Goal: Obtain resource: Download file/media

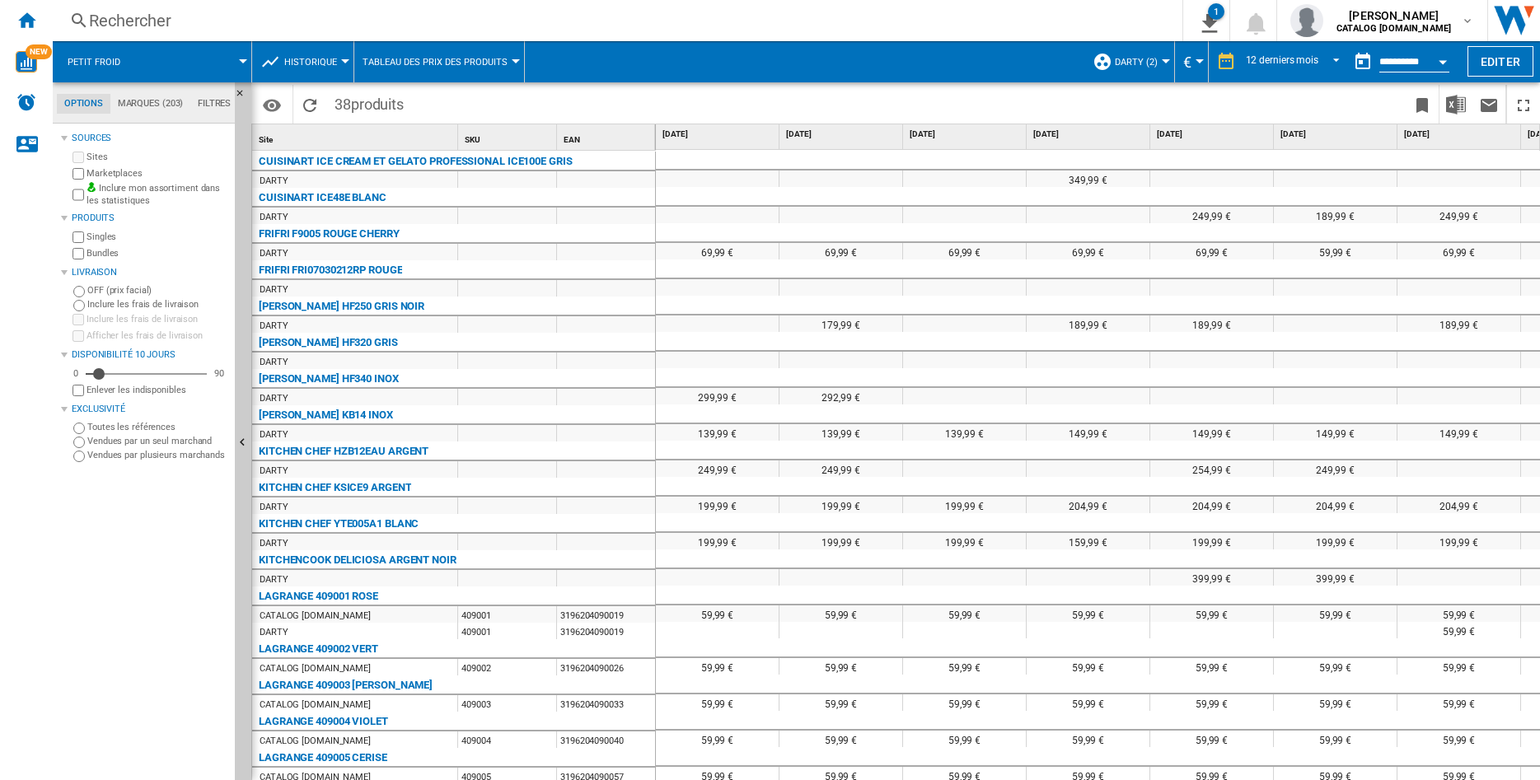
scroll to position [687, 0]
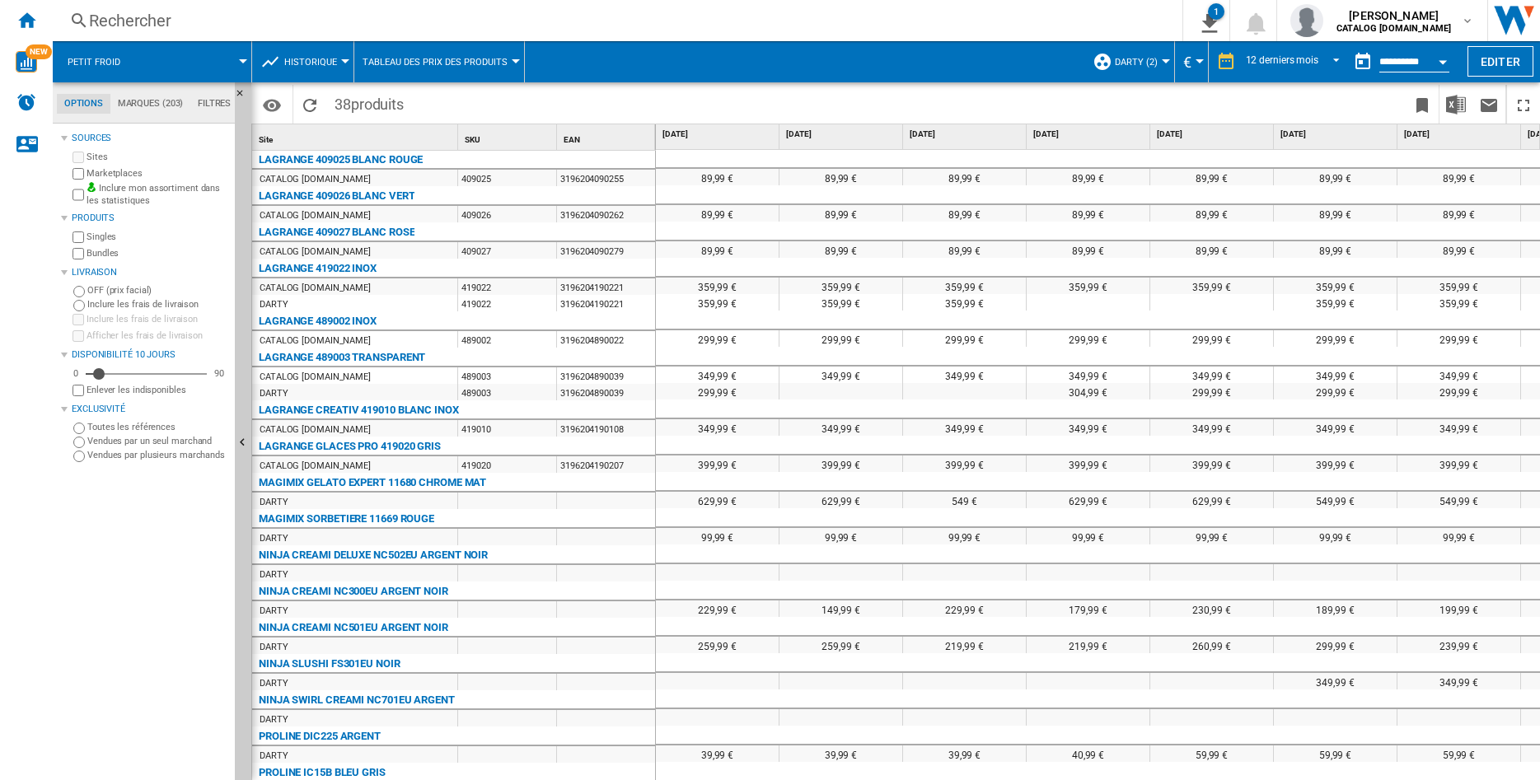
click at [122, 25] on div "Rechercher" at bounding box center [614, 20] width 1051 height 23
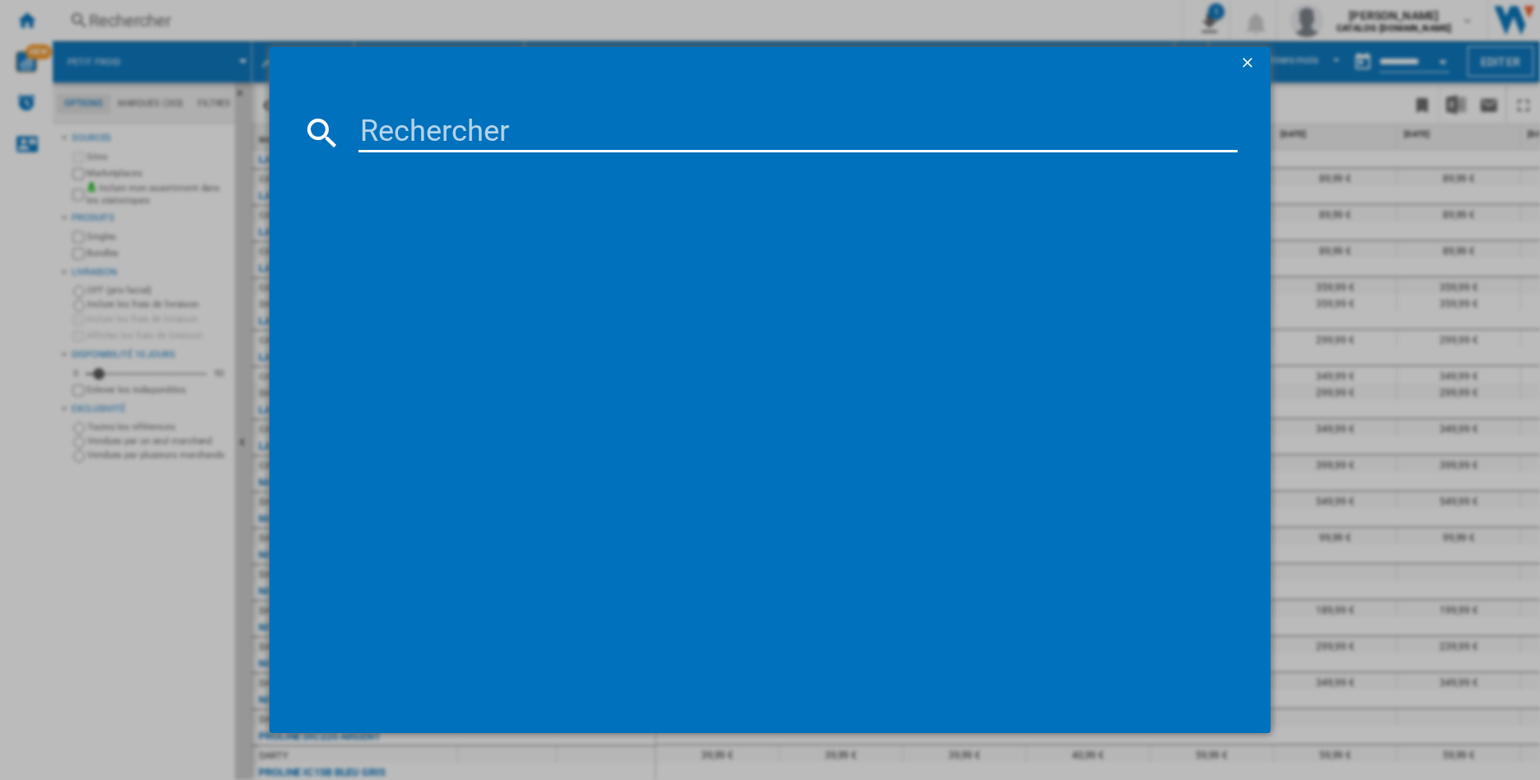
click at [392, 136] on input at bounding box center [797, 133] width 879 height 40
type input "409005"
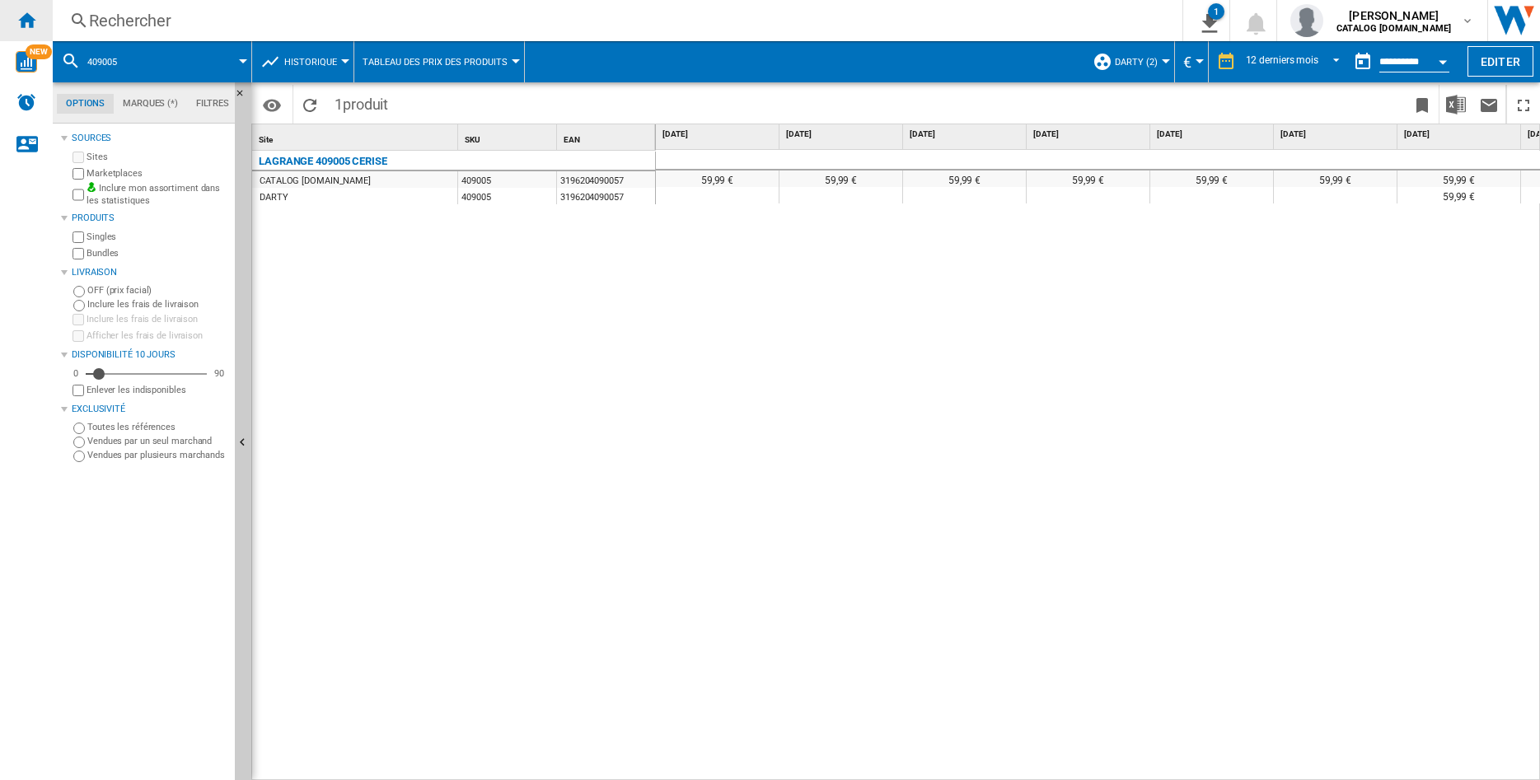
click at [21, 22] on ng-md-icon "Accueil" at bounding box center [26, 20] width 20 height 20
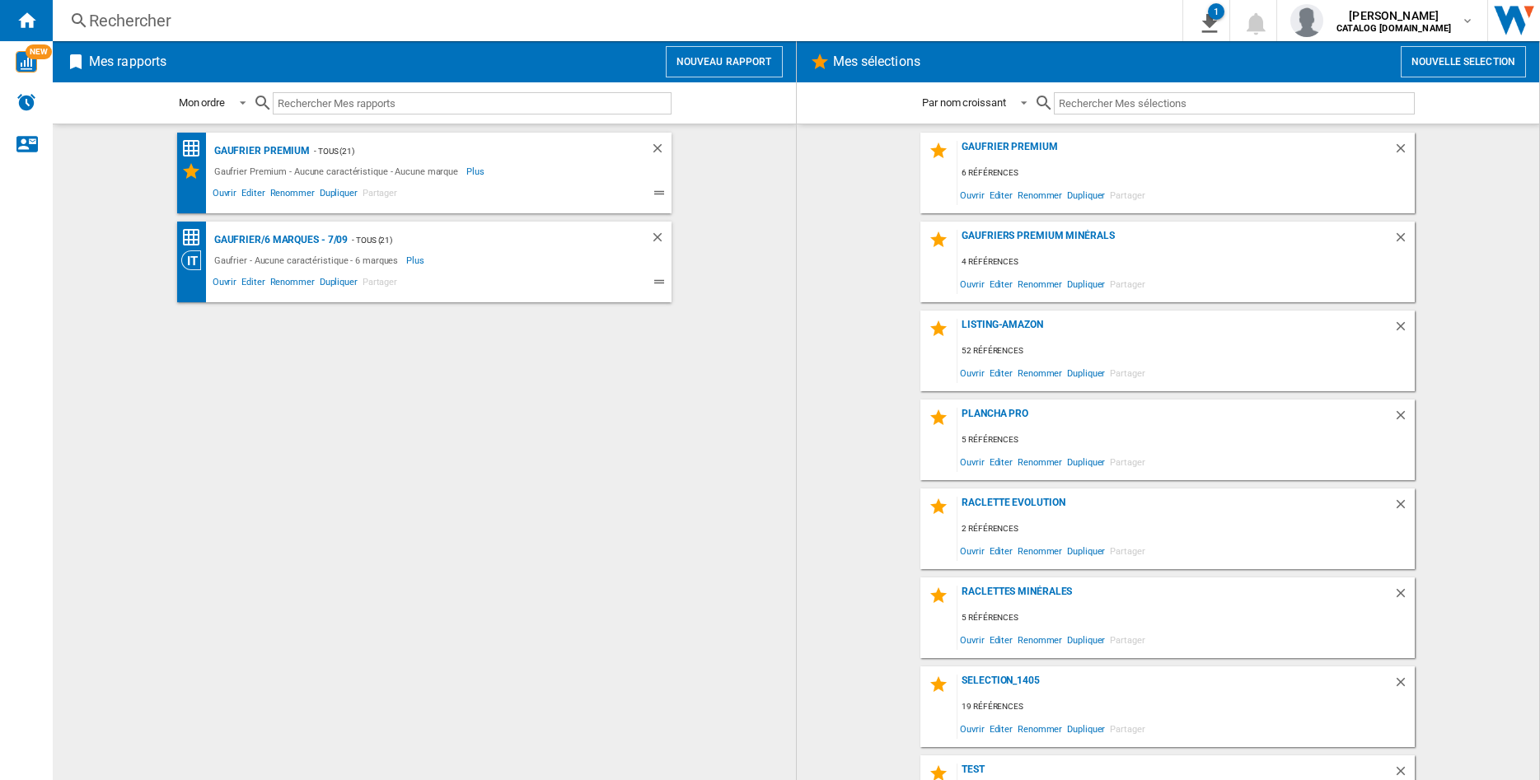
click at [161, 18] on div "Rechercher" at bounding box center [614, 20] width 1051 height 23
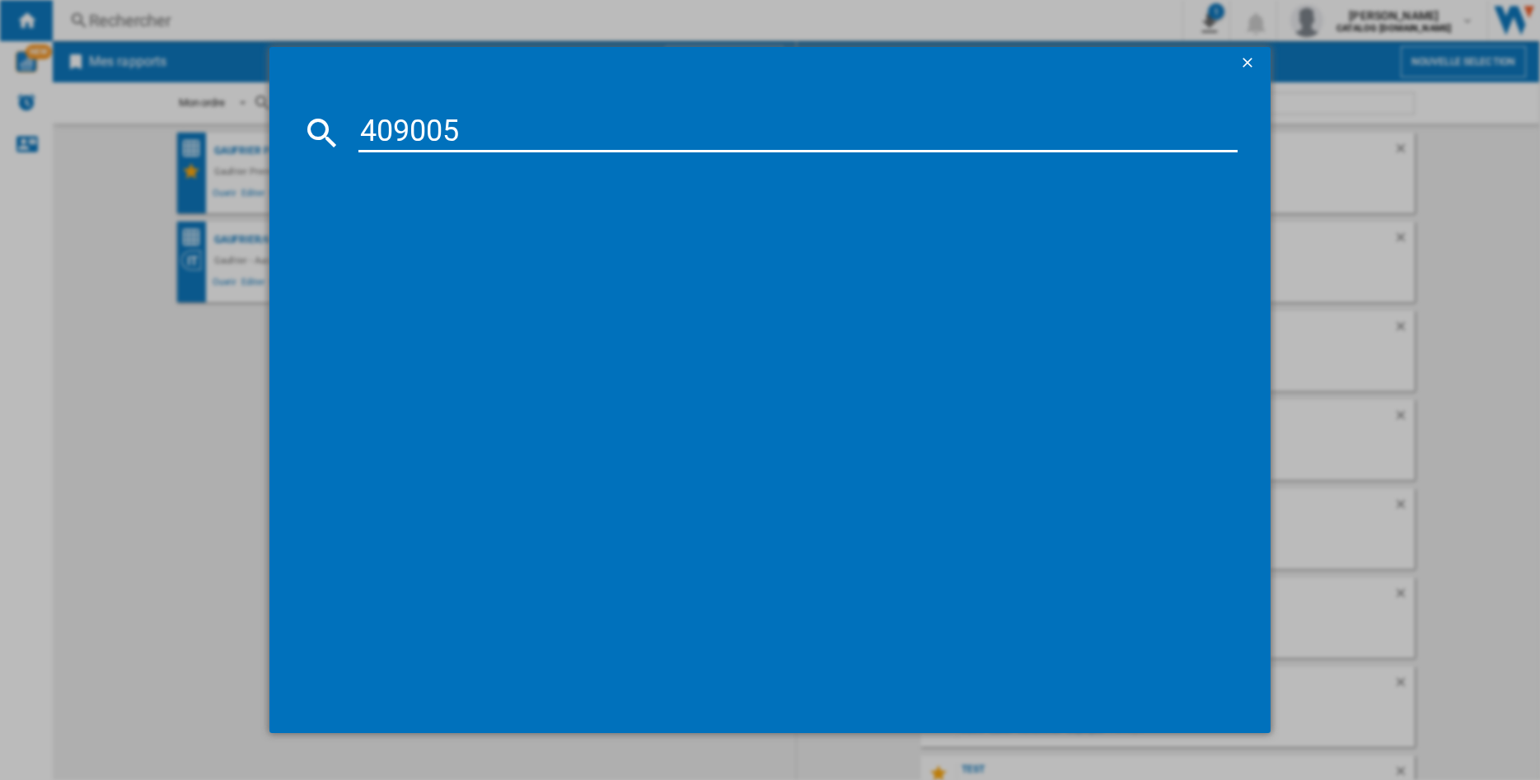
type input "409005"
click at [396, 232] on div "LAGRANGE 409005 CERISE" at bounding box center [781, 240] width 863 height 16
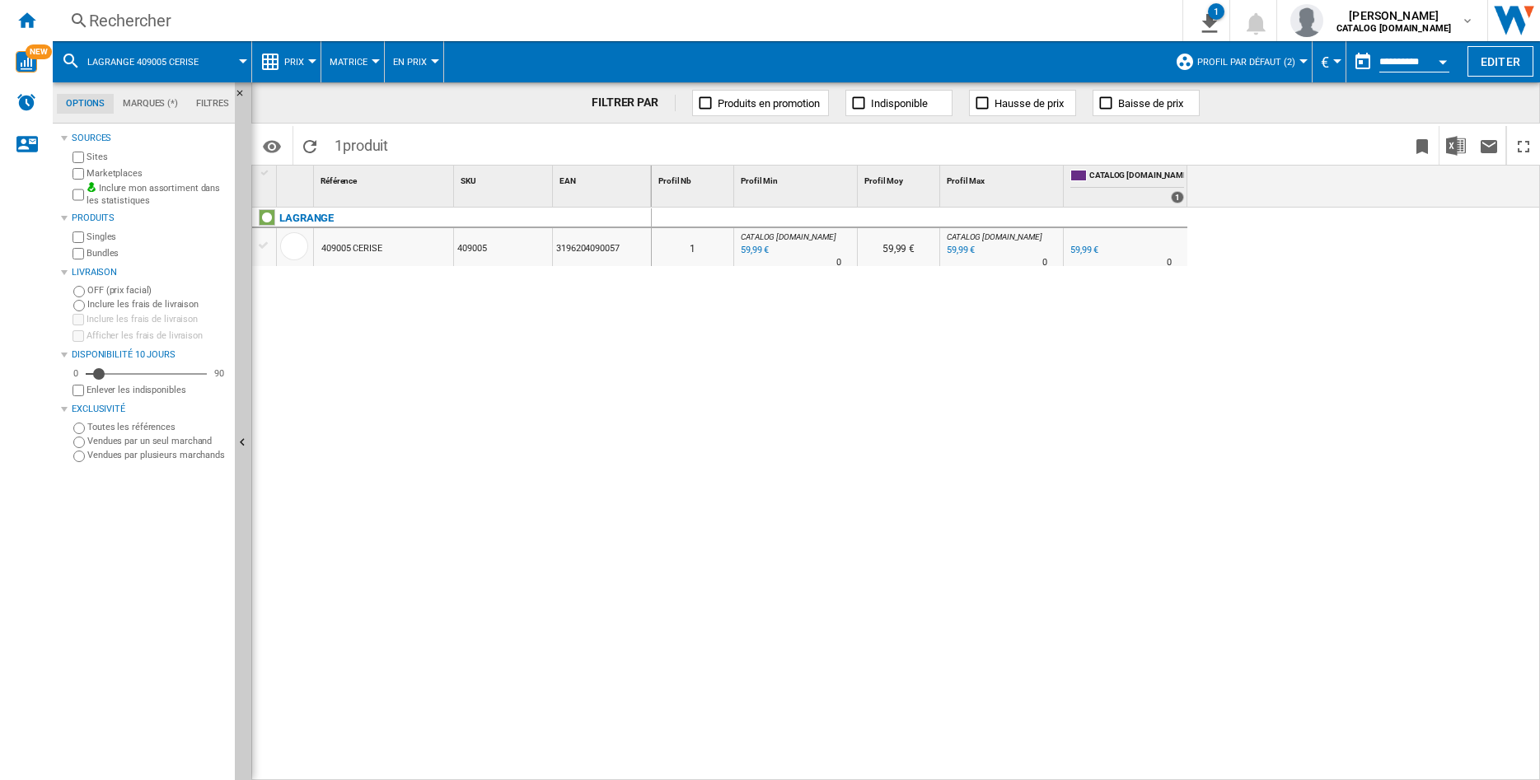
click at [1297, 61] on md-menu "Profil par défaut (2) Profil par défaut (2) [PERSON_NAME] (2) [PERSON_NAME] (2)…" at bounding box center [1240, 61] width 146 height 41
click at [1285, 60] on span "Profil par défaut (2)" at bounding box center [1246, 62] width 98 height 11
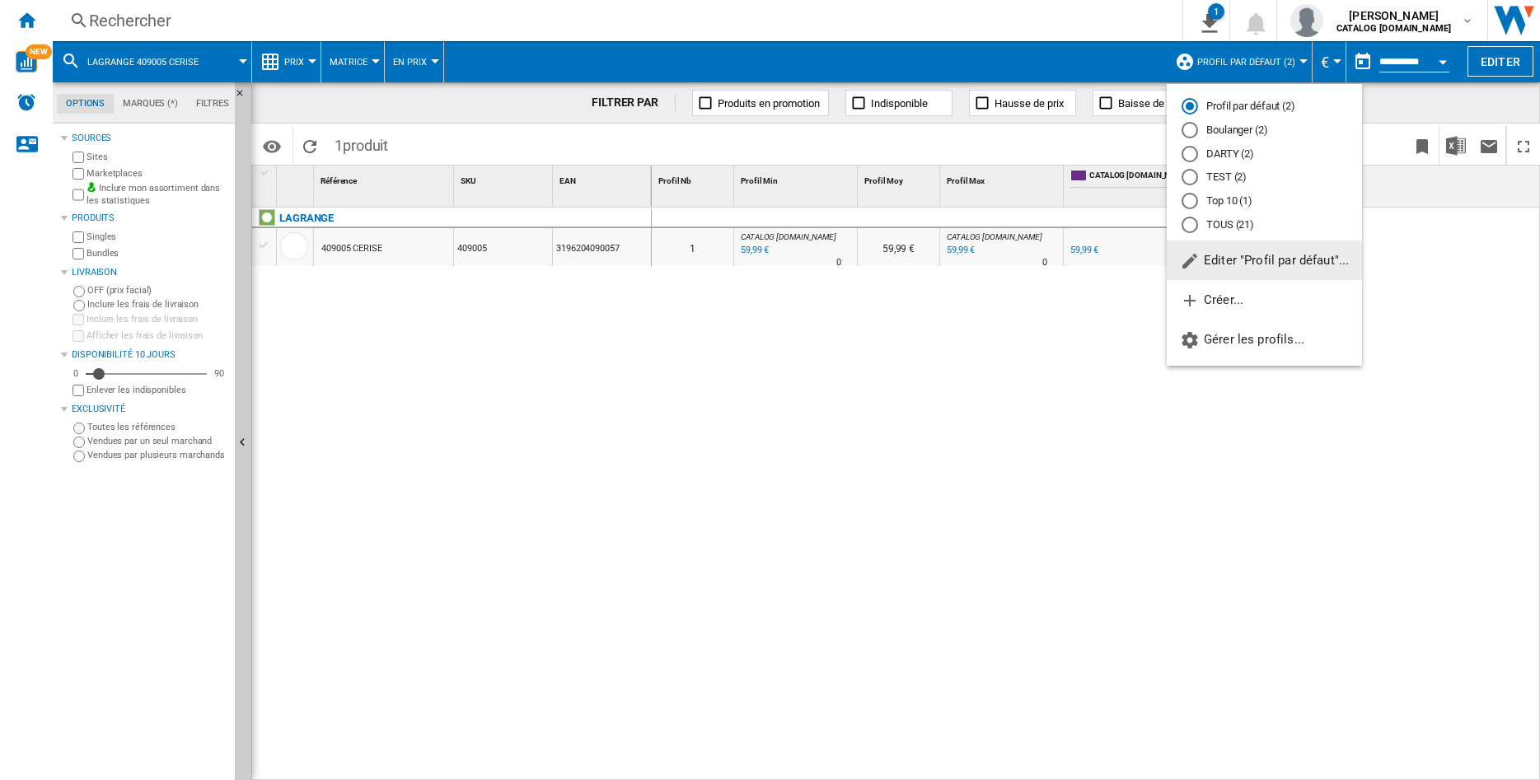
click at [1186, 225] on div "TOUS (21)" at bounding box center [1190, 225] width 16 height 16
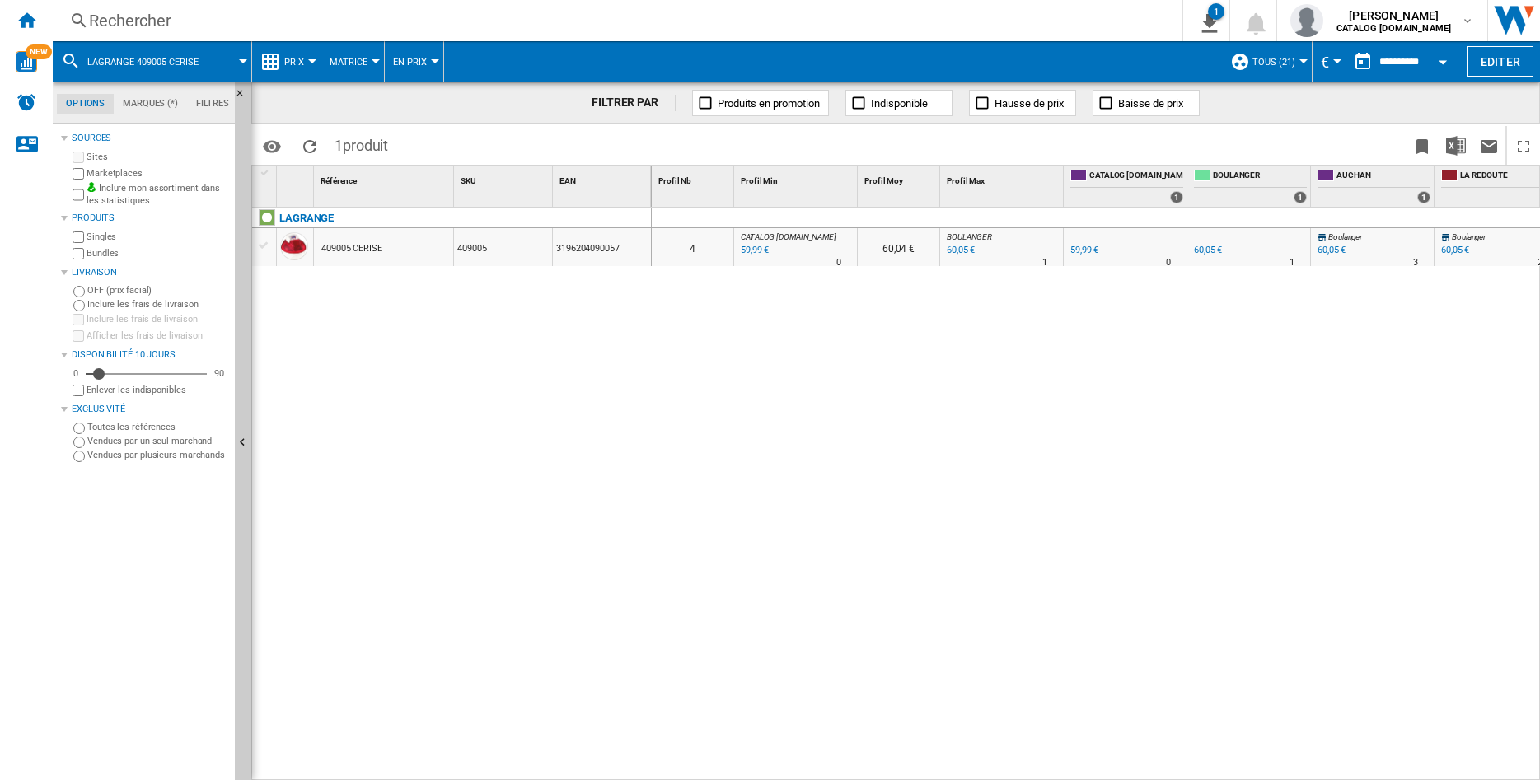
click at [339, 238] on div "409005 CERISE" at bounding box center [351, 249] width 61 height 38
click at [323, 246] on div at bounding box center [770, 390] width 1540 height 780
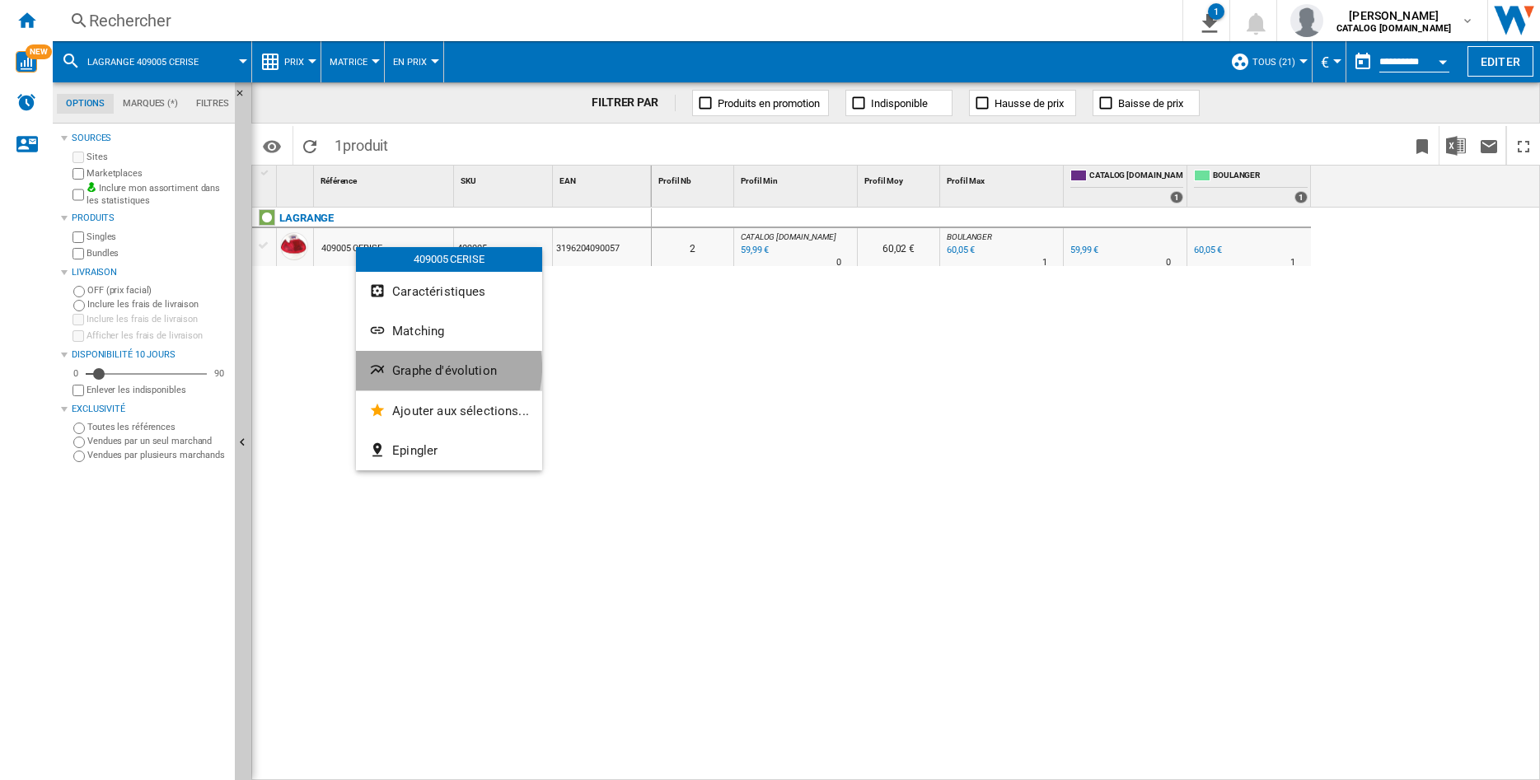
click at [429, 367] on span "Graphe d'évolution" at bounding box center [444, 370] width 105 height 15
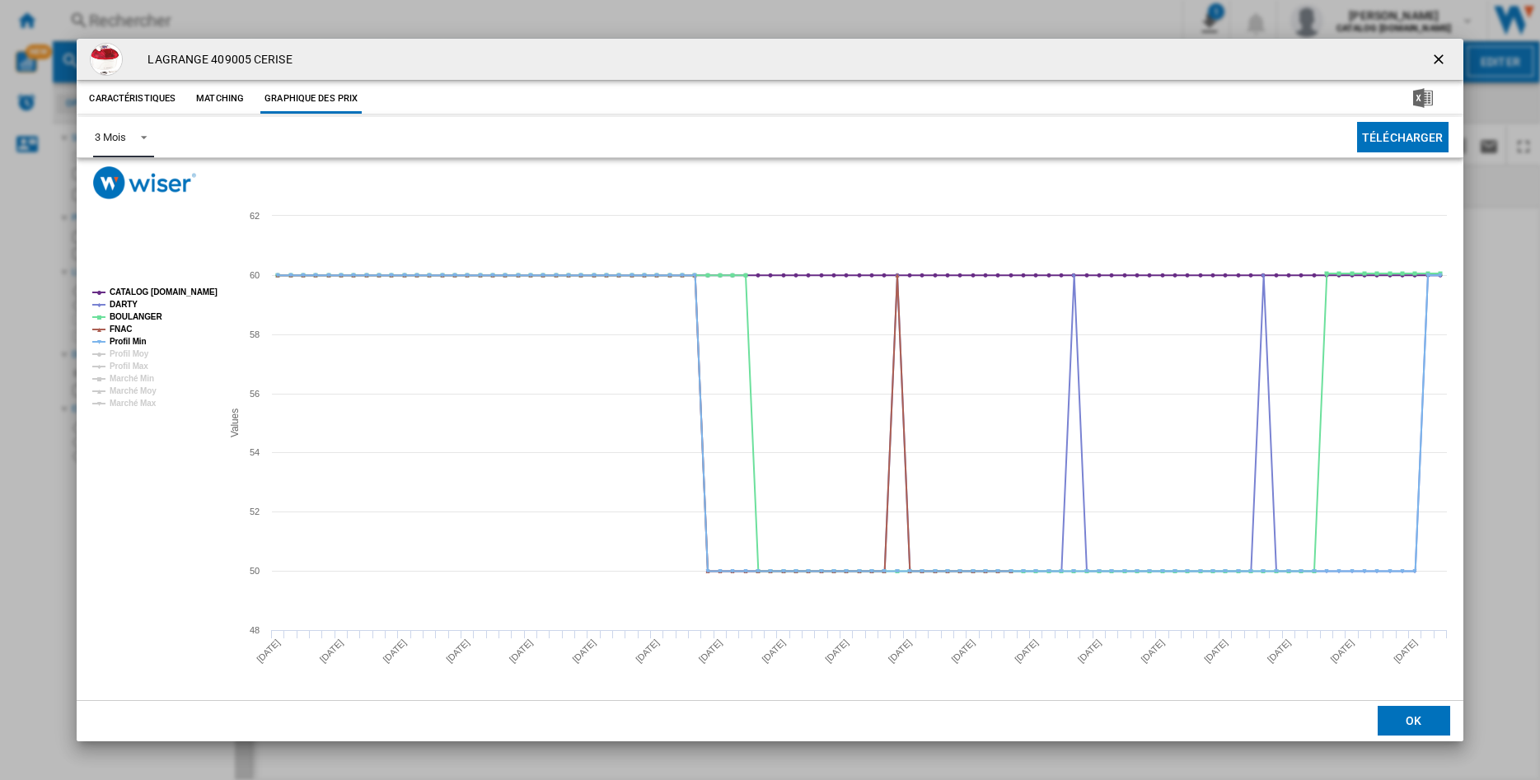
click at [140, 139] on span "Product popup" at bounding box center [139, 136] width 20 height 15
click at [110, 177] on div "6 Mois" at bounding box center [110, 177] width 30 height 15
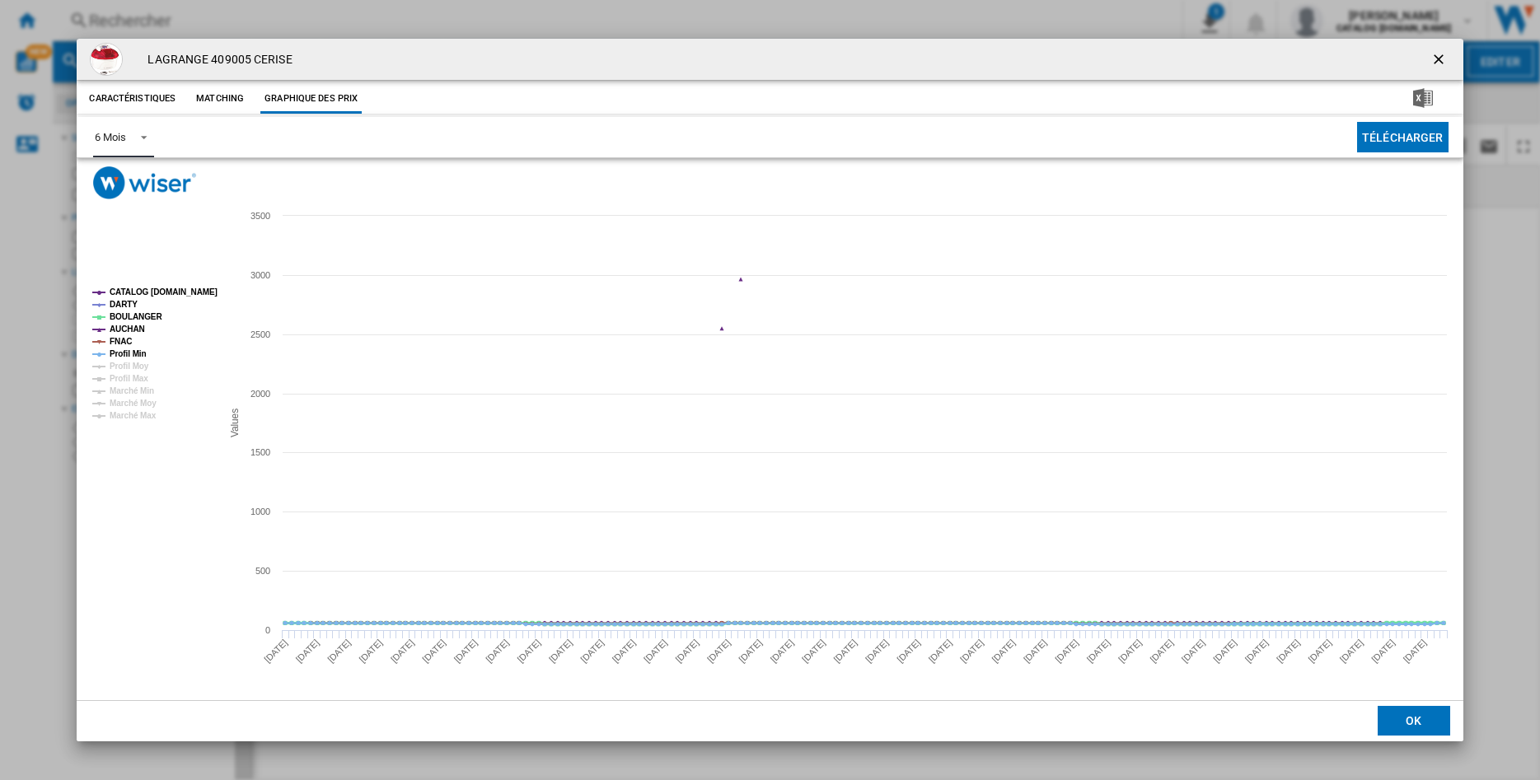
drag, startPoint x: 119, startPoint y: 317, endPoint x: 124, endPoint y: 329, distance: 12.5
click at [120, 318] on tspan "BOULANGER" at bounding box center [136, 316] width 53 height 9
drag, startPoint x: 124, startPoint y: 329, endPoint x: 126, endPoint y: 341, distance: 12.5
click at [124, 331] on tspan "AUCHAN" at bounding box center [127, 329] width 35 height 9
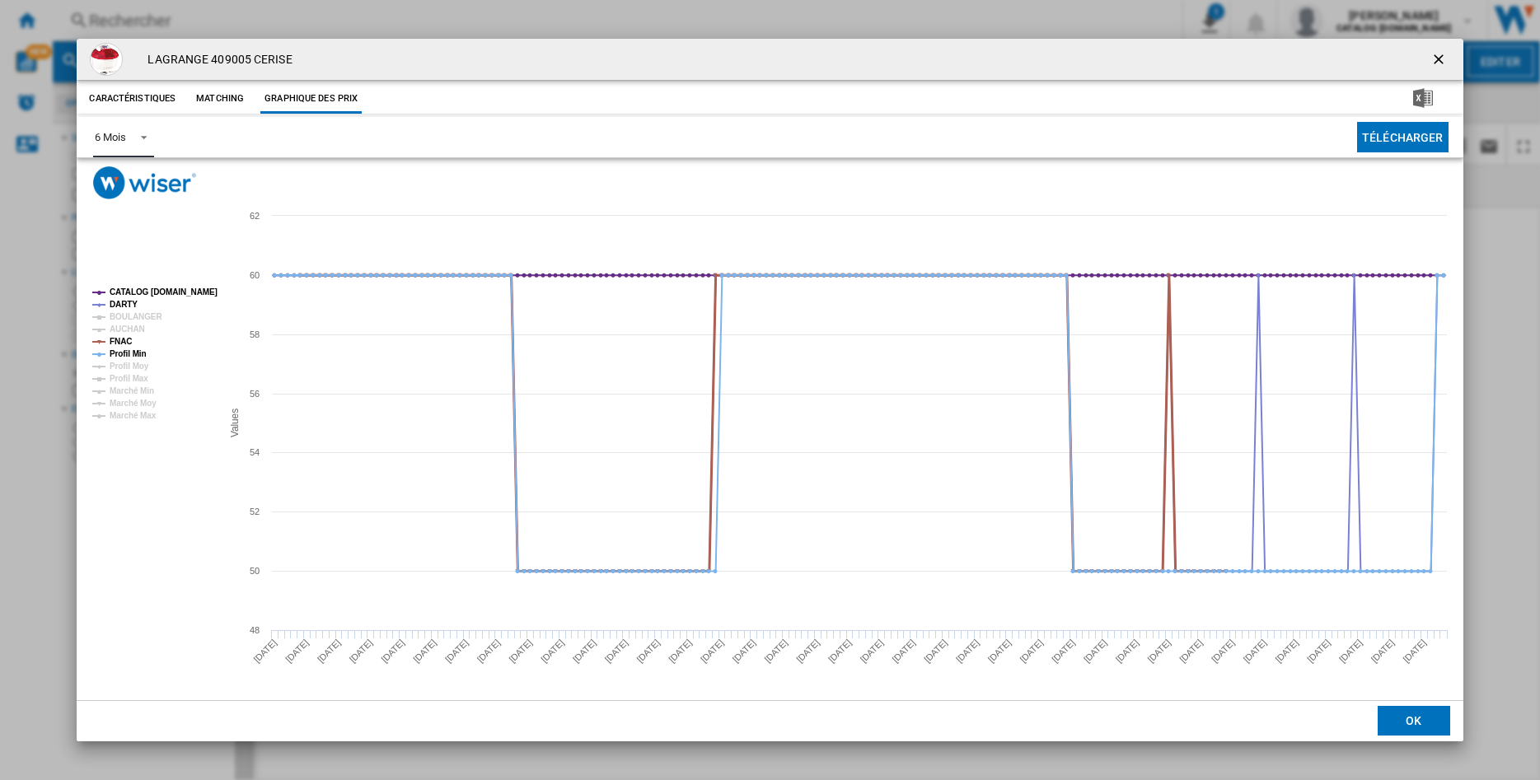
click at [126, 341] on tspan "FNAC" at bounding box center [121, 341] width 22 height 9
click at [124, 349] on tspan "Profil Min" at bounding box center [128, 353] width 37 height 9
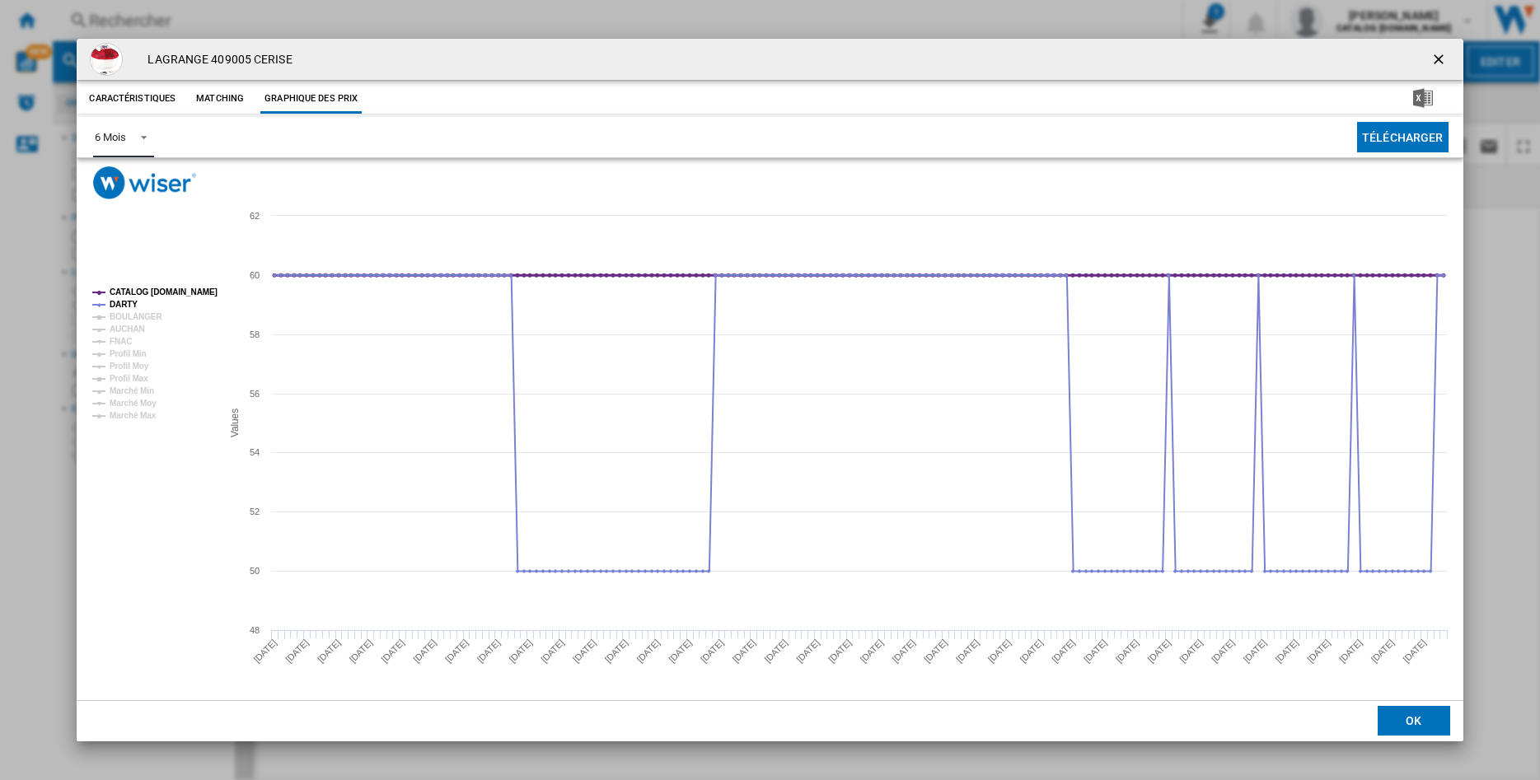
click at [130, 290] on tspan "CATALOG [DOMAIN_NAME]" at bounding box center [164, 292] width 108 height 9
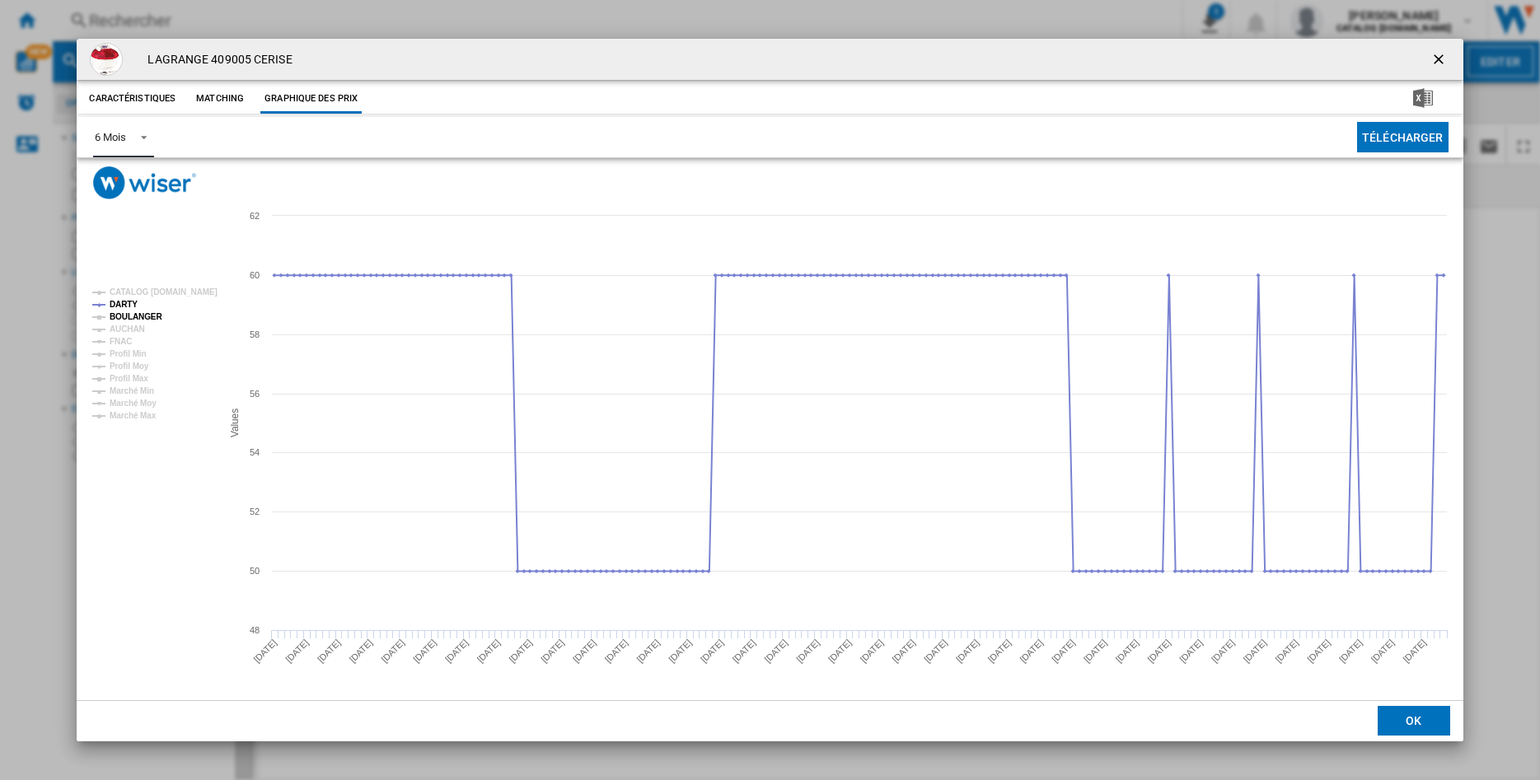
click at [136, 314] on tspan "BOULANGER" at bounding box center [136, 316] width 53 height 9
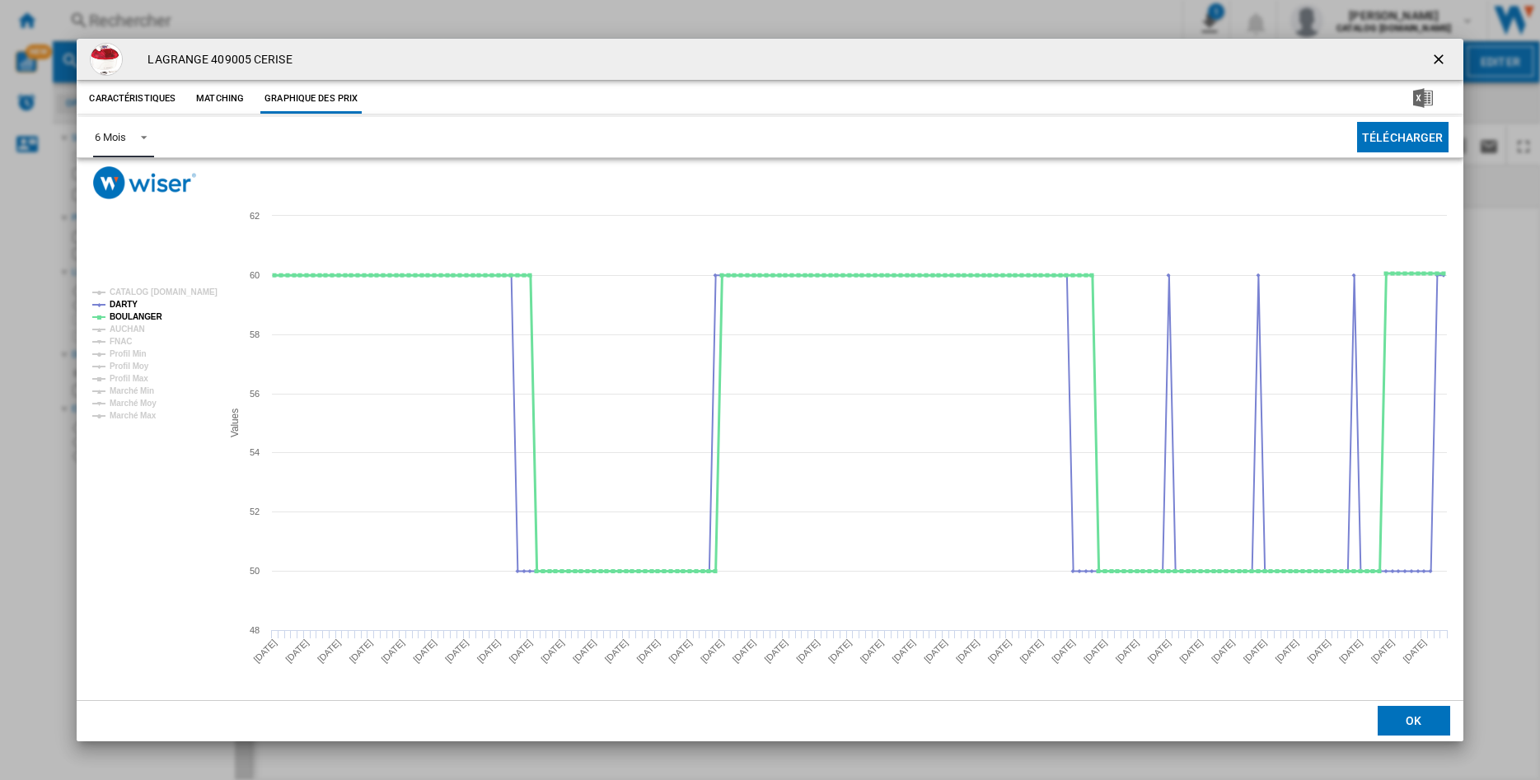
click at [136, 314] on tspan "BOULANGER" at bounding box center [136, 316] width 53 height 9
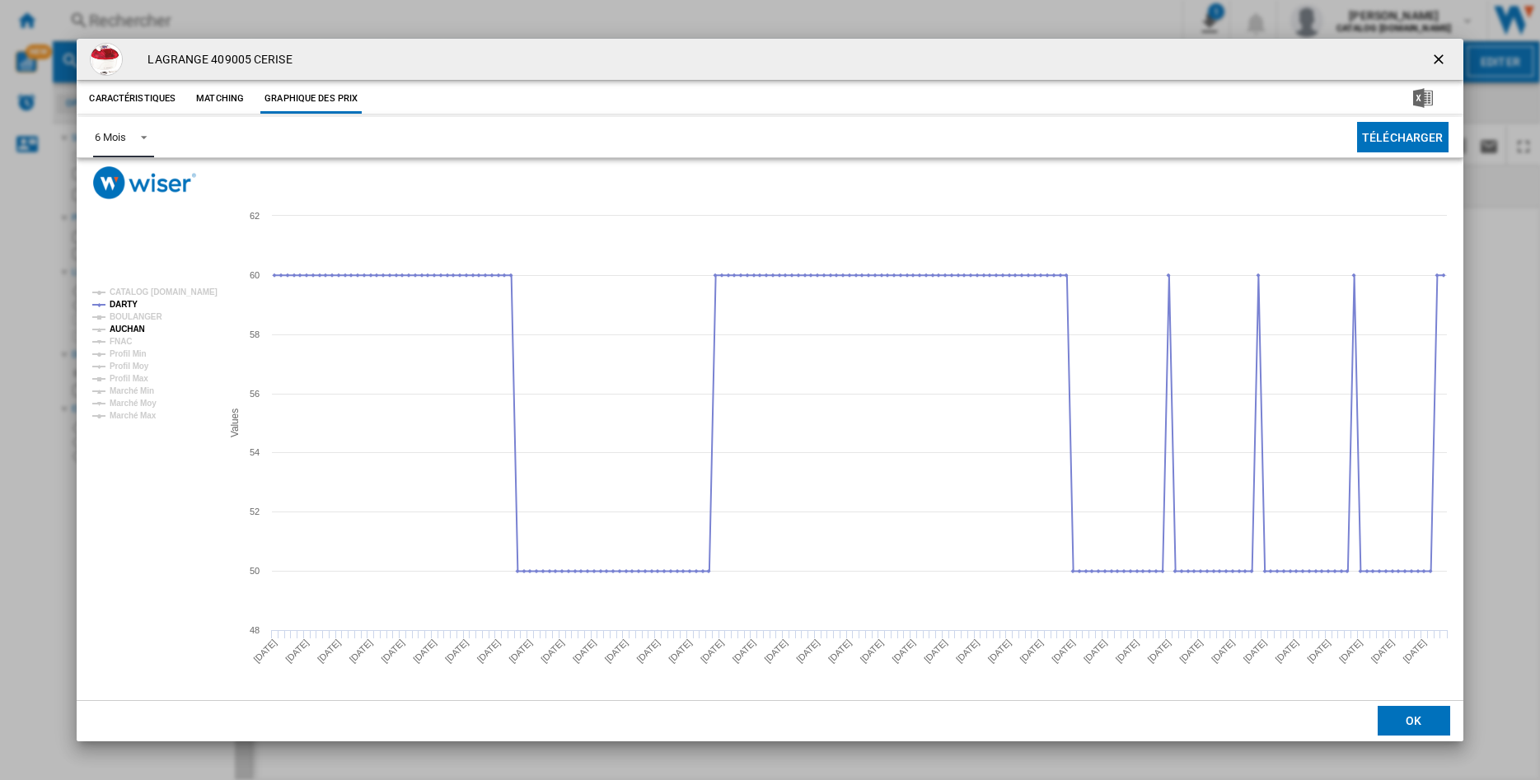
click at [130, 328] on tspan "AUCHAN" at bounding box center [127, 329] width 35 height 9
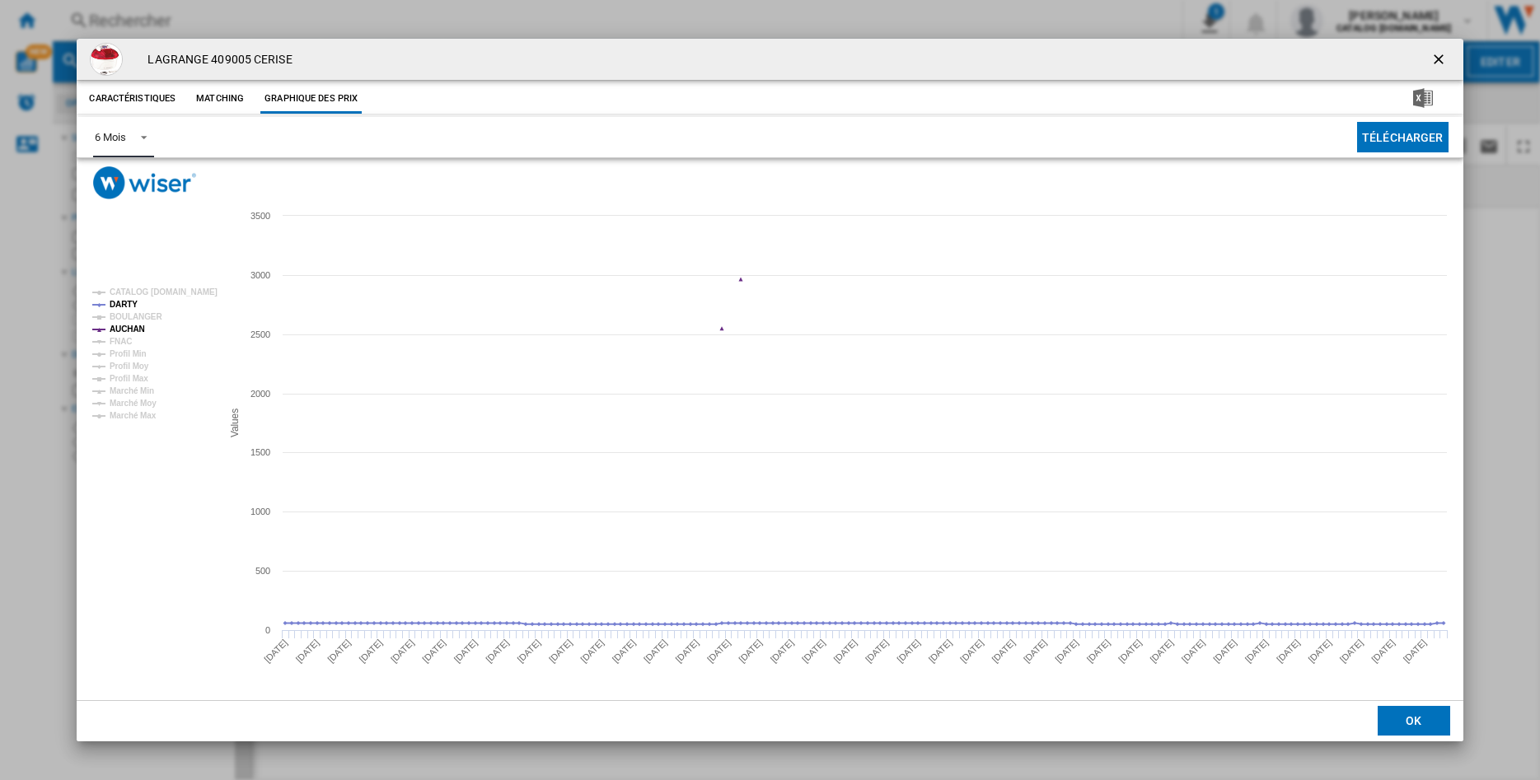
click at [130, 328] on tspan "AUCHAN" at bounding box center [127, 329] width 35 height 9
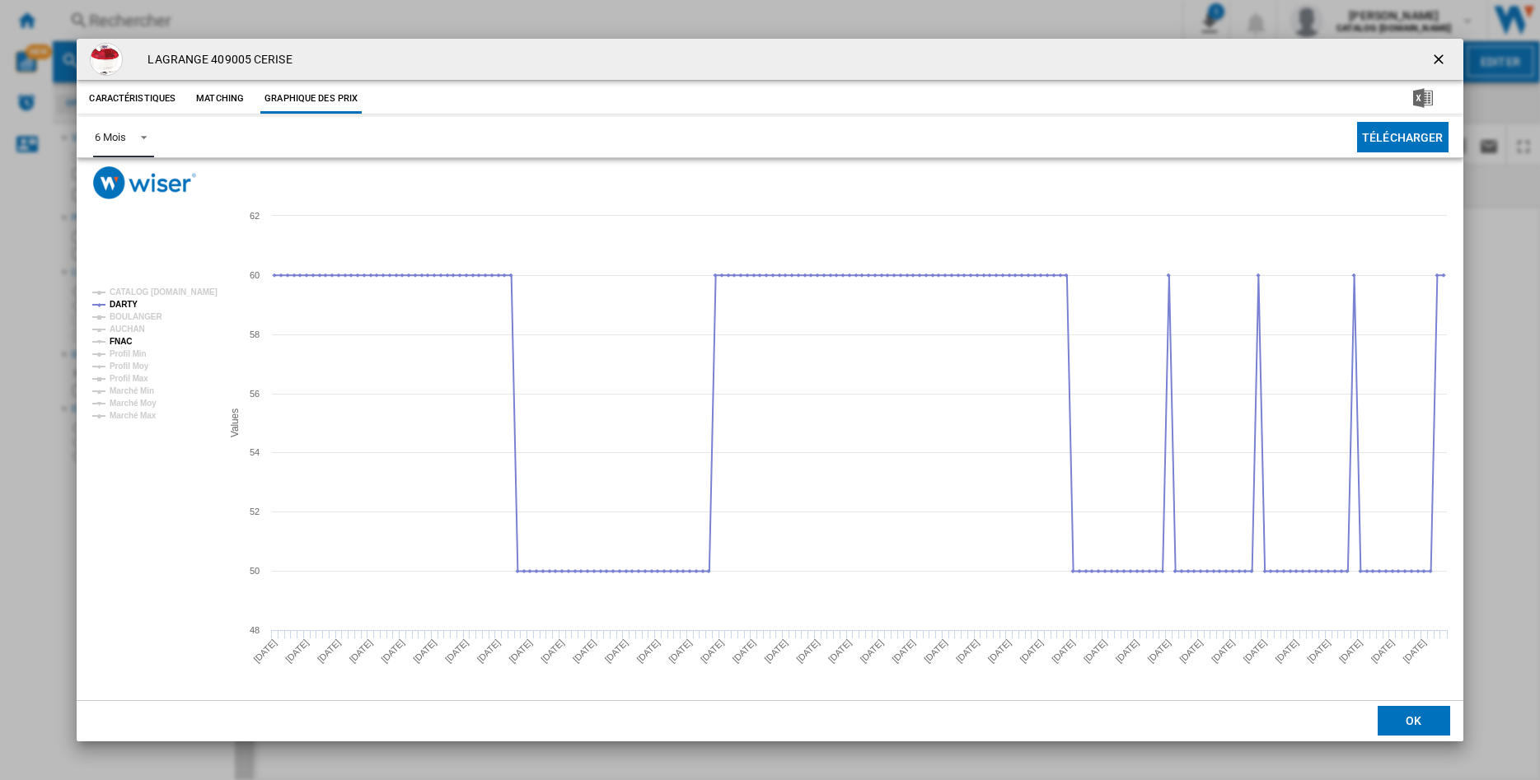
click at [116, 340] on tspan "FNAC" at bounding box center [121, 341] width 22 height 9
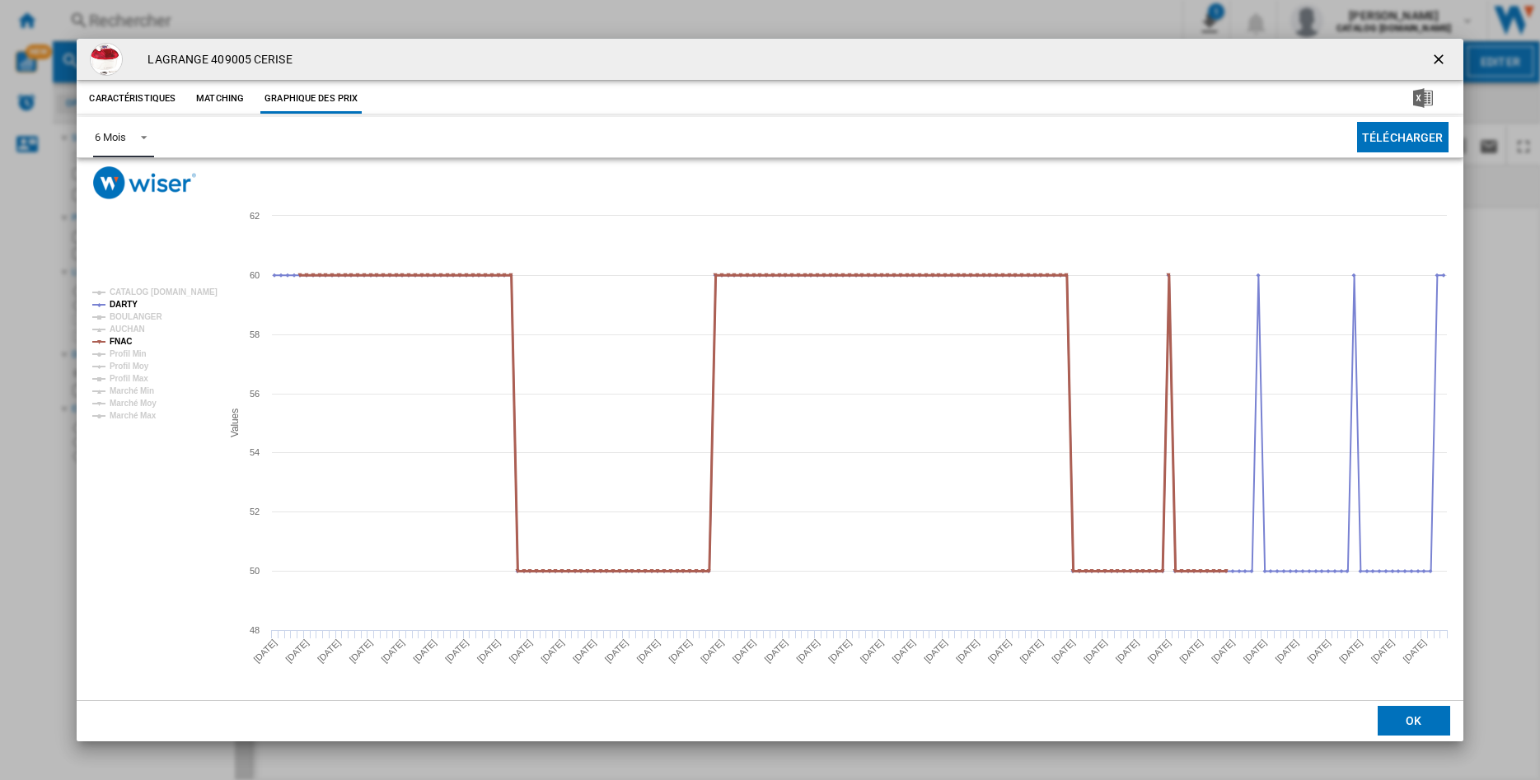
click at [116, 340] on tspan "FNAC" at bounding box center [121, 341] width 22 height 9
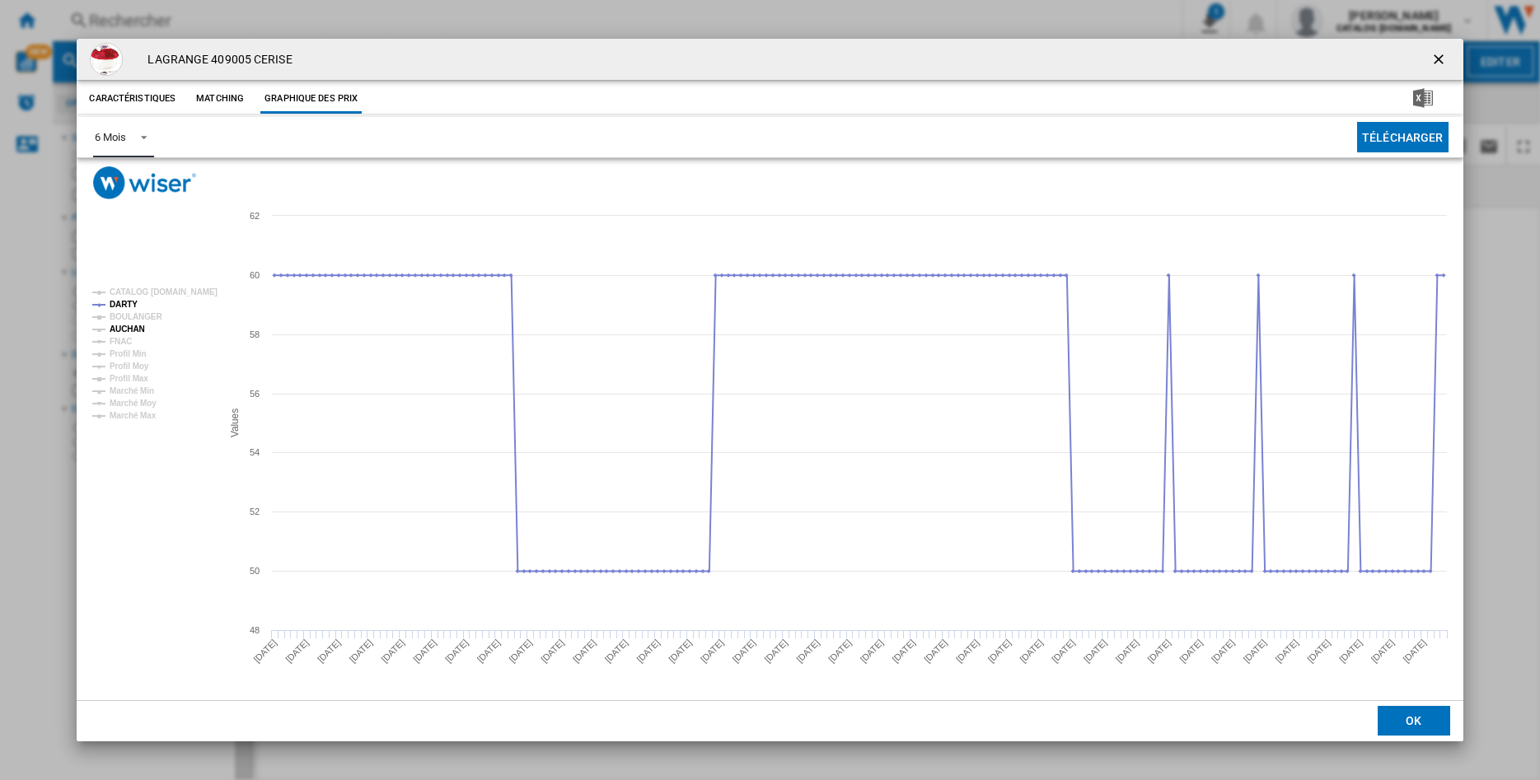
click at [138, 329] on tspan "AUCHAN" at bounding box center [127, 329] width 35 height 9
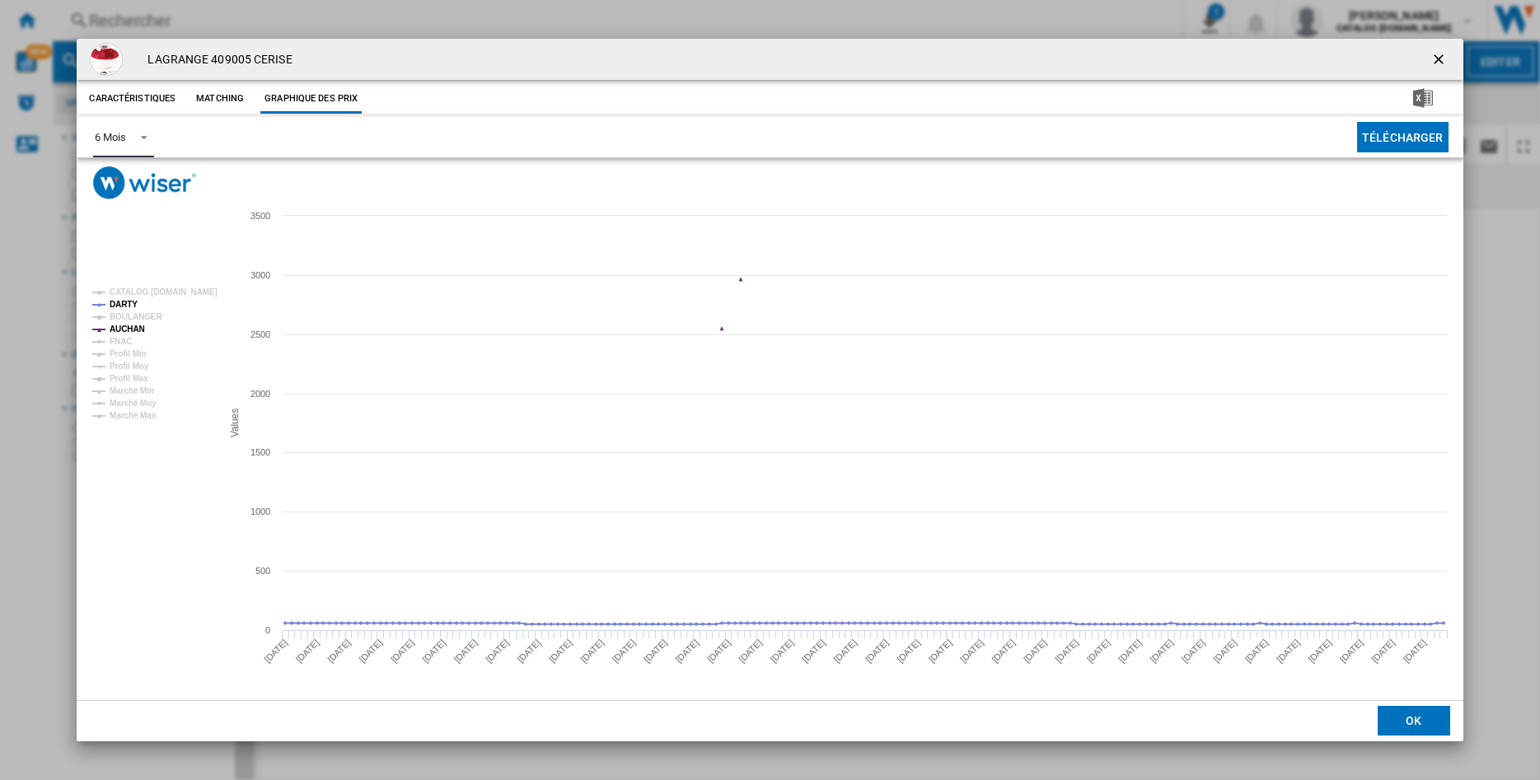
click at [138, 329] on tspan "AUCHAN" at bounding box center [127, 329] width 35 height 9
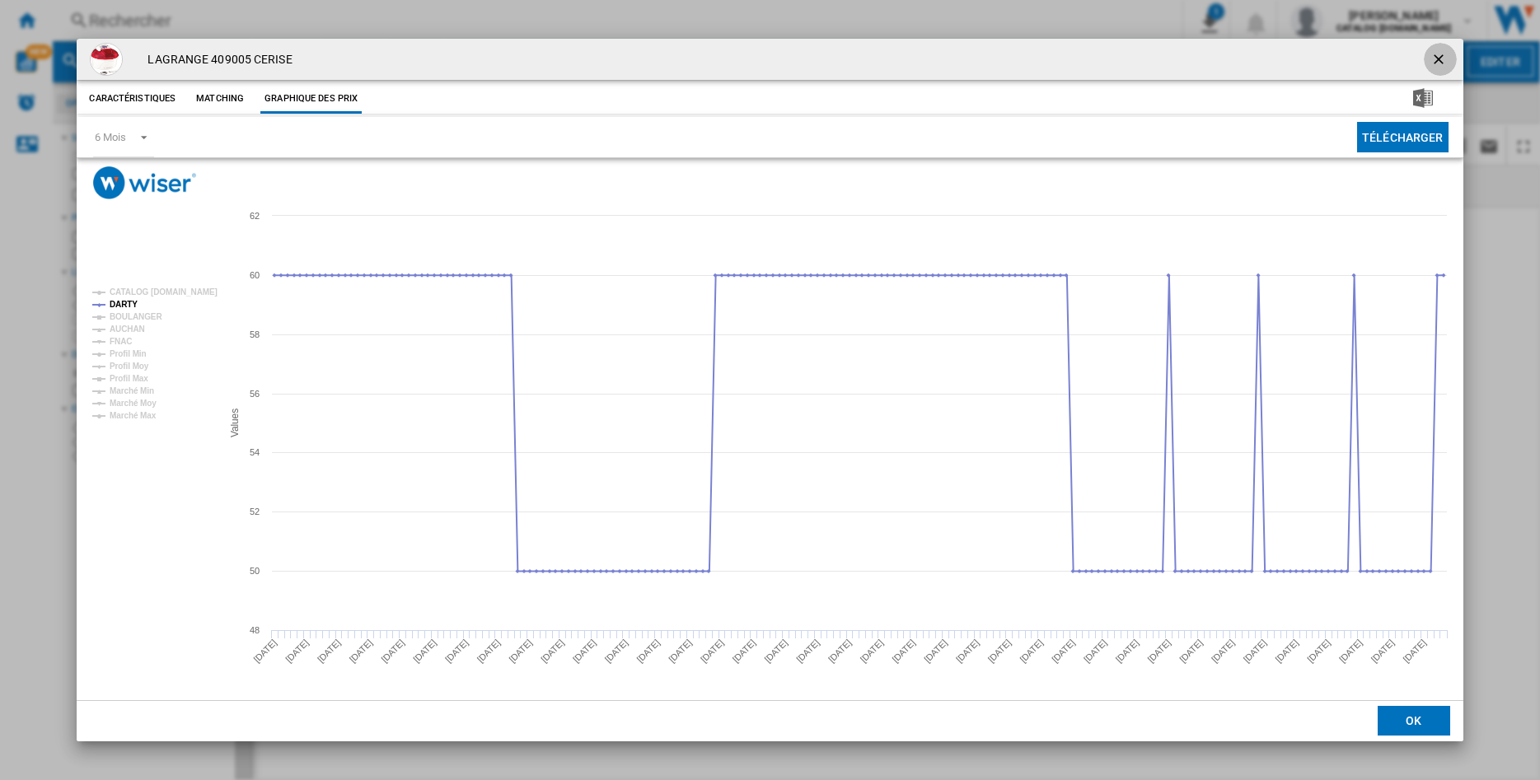
click at [1441, 58] on ng-md-icon "getI18NText('BUTTONS.CLOSE_DIALOG')" at bounding box center [1440, 61] width 20 height 20
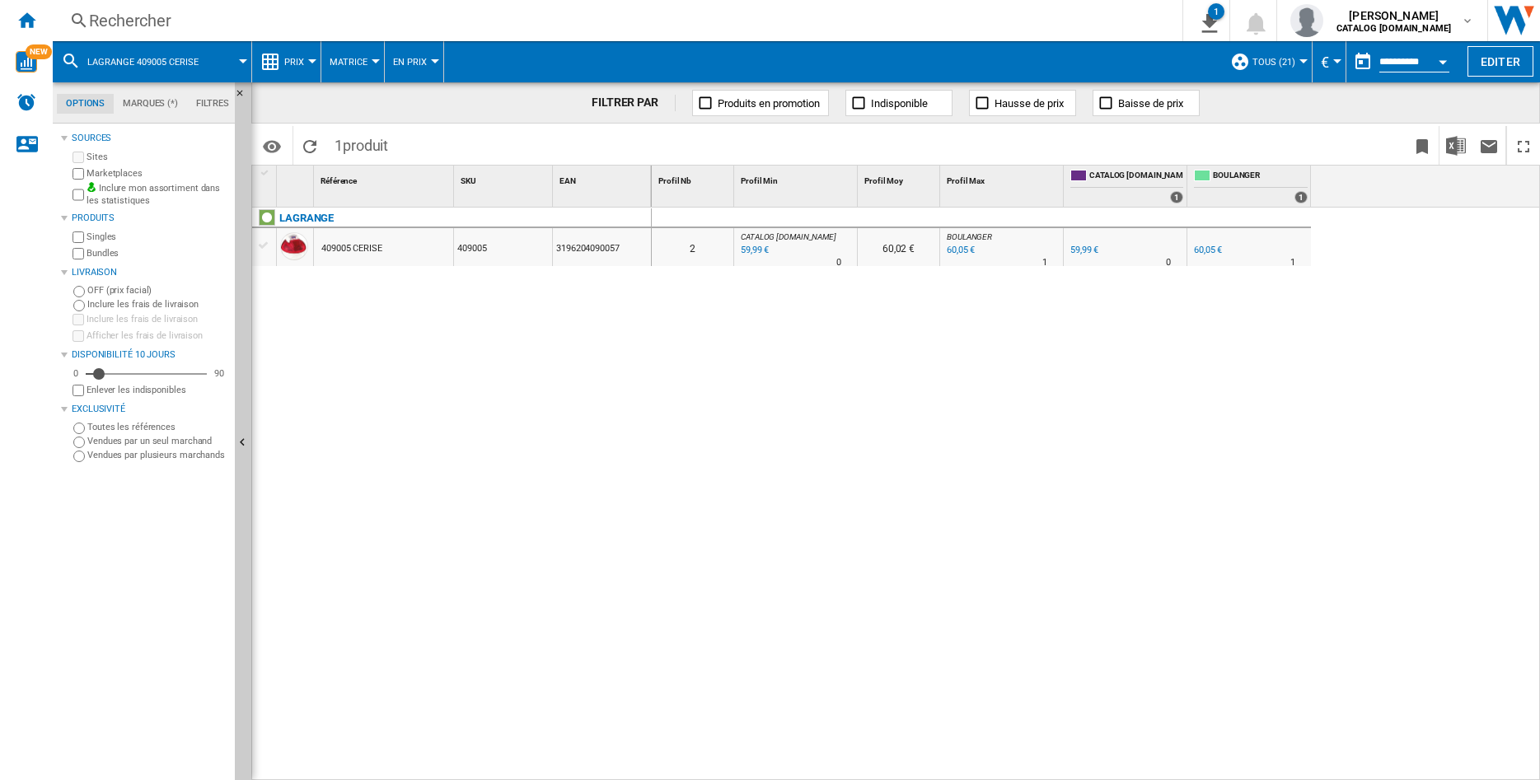
click at [133, 19] on div "Rechercher" at bounding box center [614, 20] width 1051 height 23
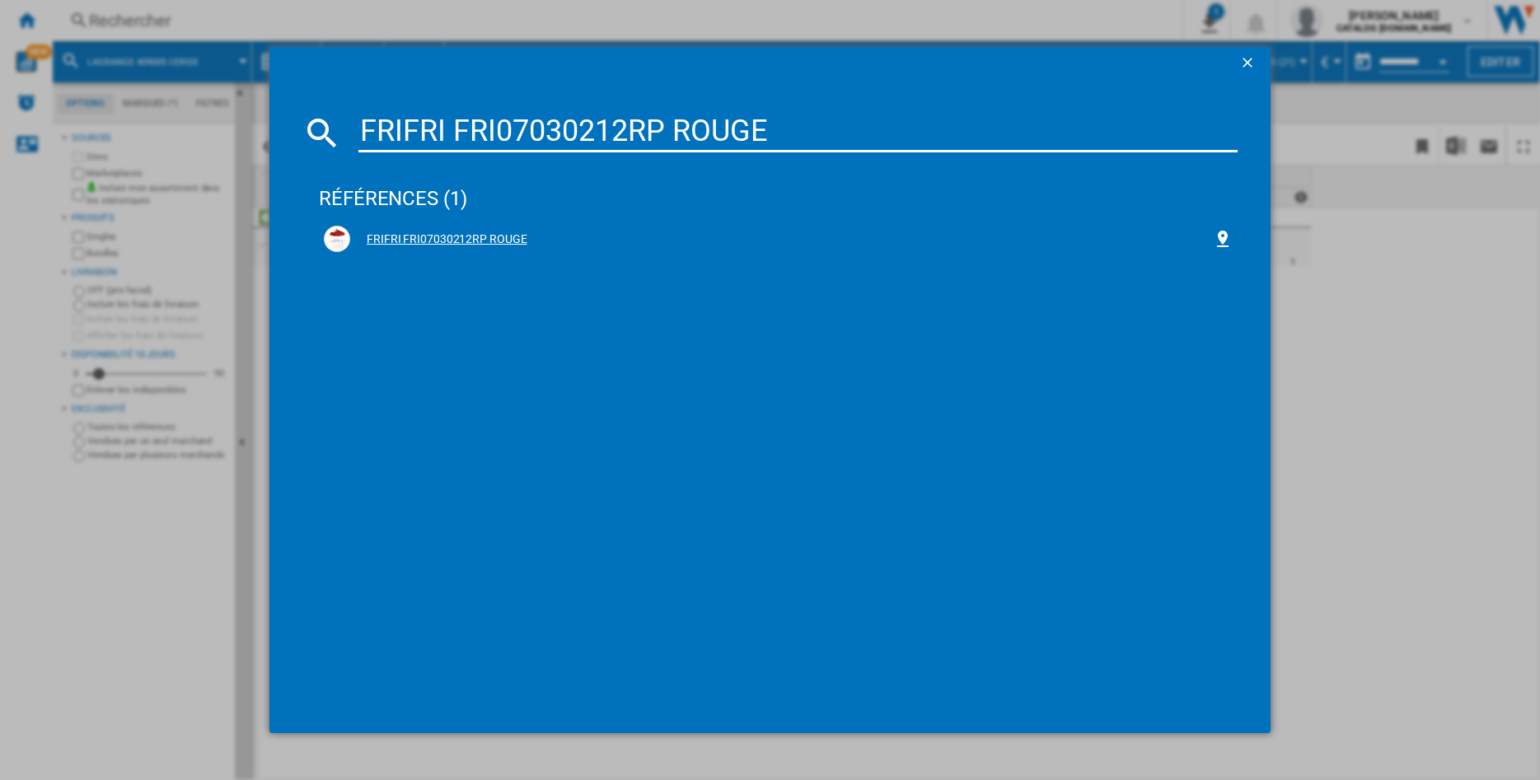
type input "FRIFRI FRI07030212RP ROUGE"
click at [461, 231] on div "FRIFRI FRI07030212RP ROUGE" at bounding box center [778, 239] width 909 height 26
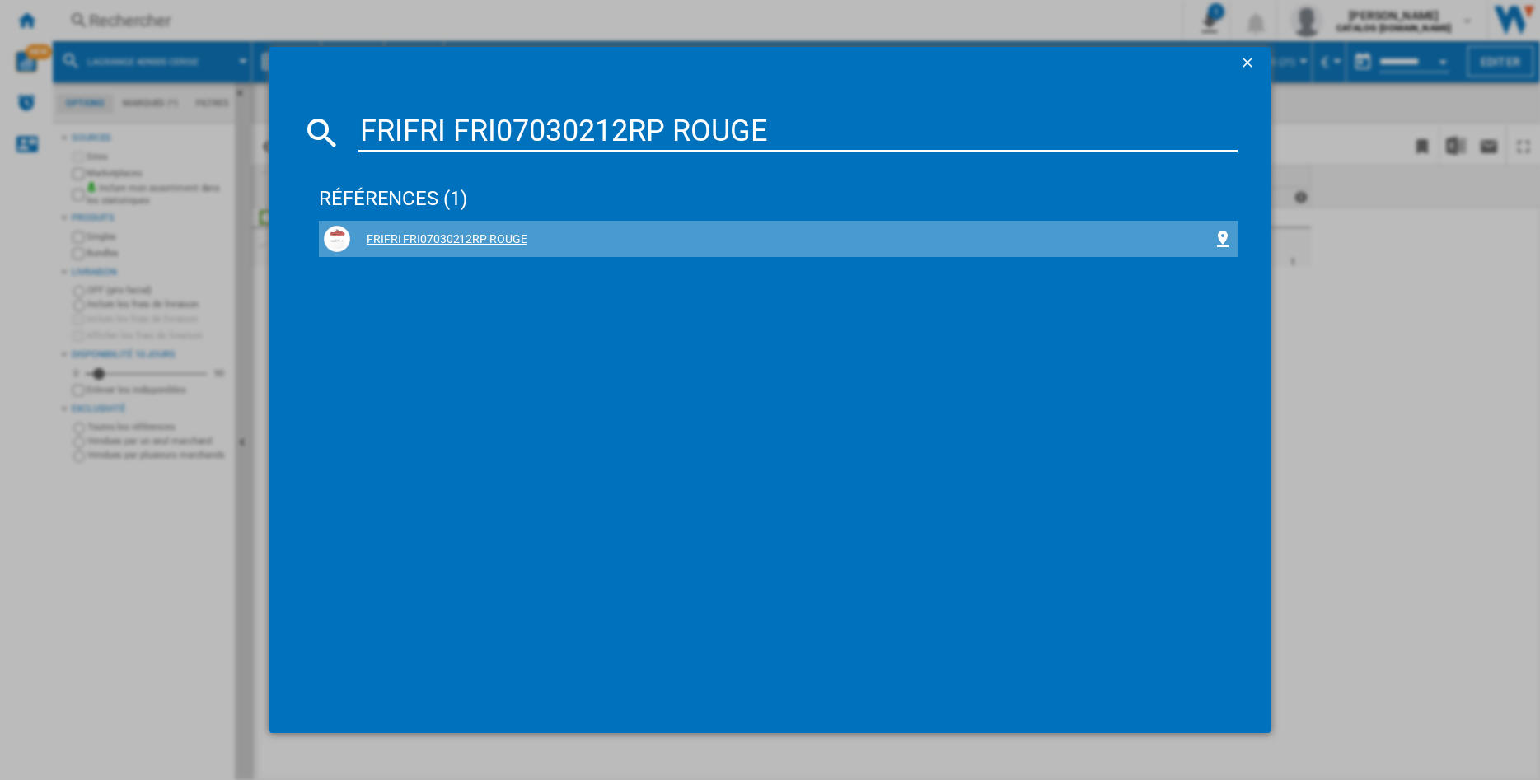
click at [389, 240] on div "FRIFRI FRI07030212RP ROUGE" at bounding box center [781, 240] width 863 height 16
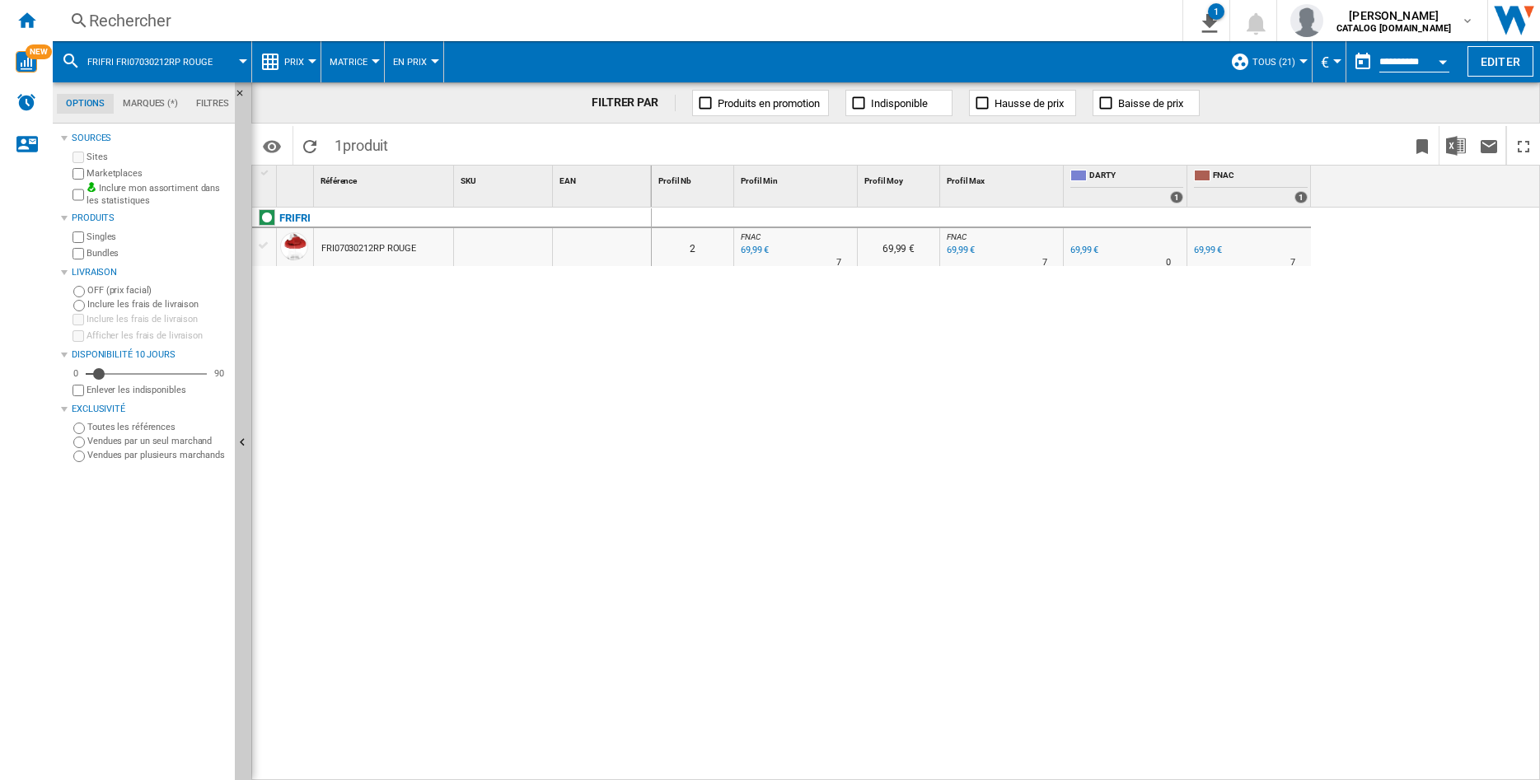
click at [375, 253] on div "FRI07030212RP ROUGE" at bounding box center [368, 249] width 95 height 38
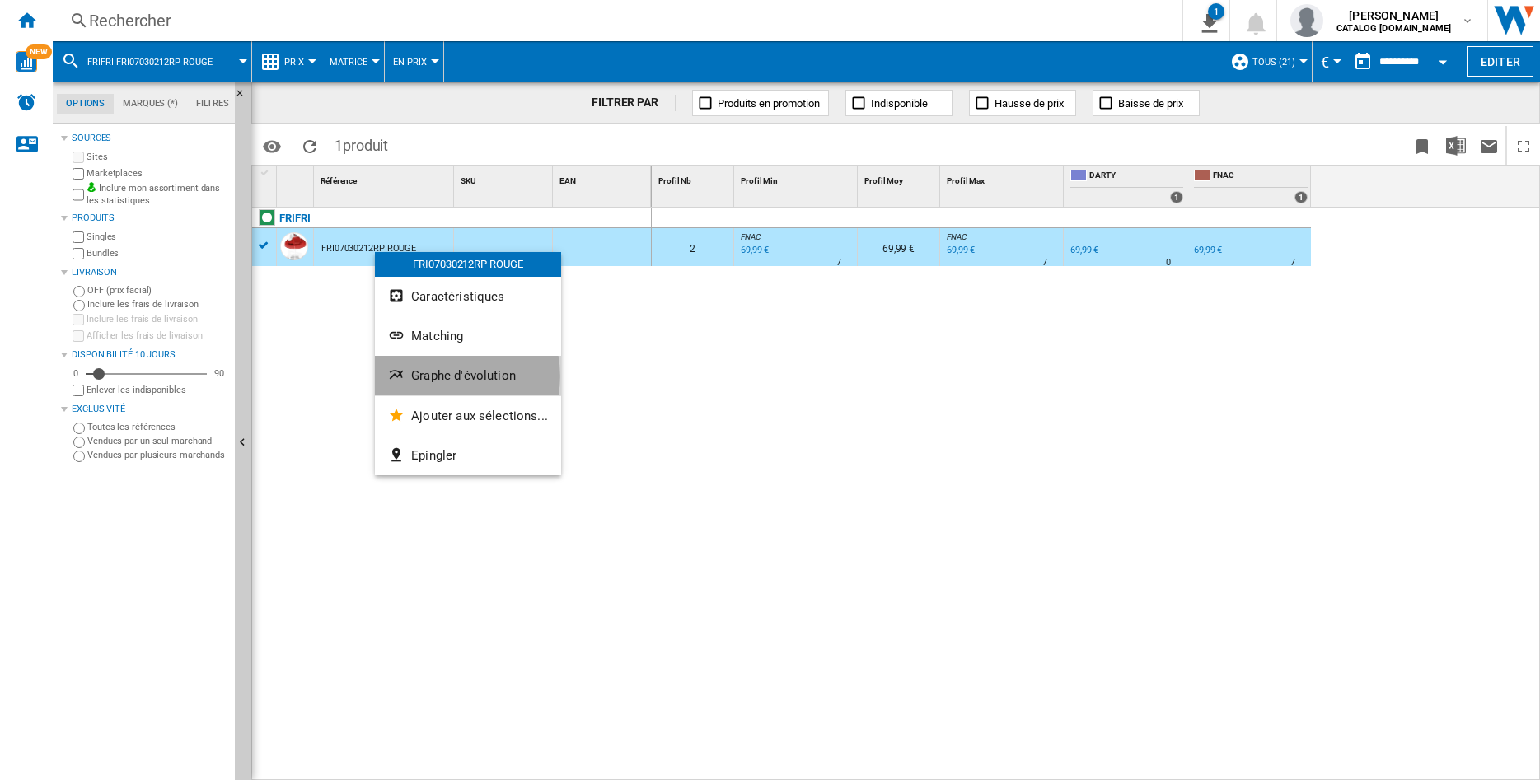
click at [441, 377] on span "Graphe d'évolution" at bounding box center [463, 375] width 105 height 15
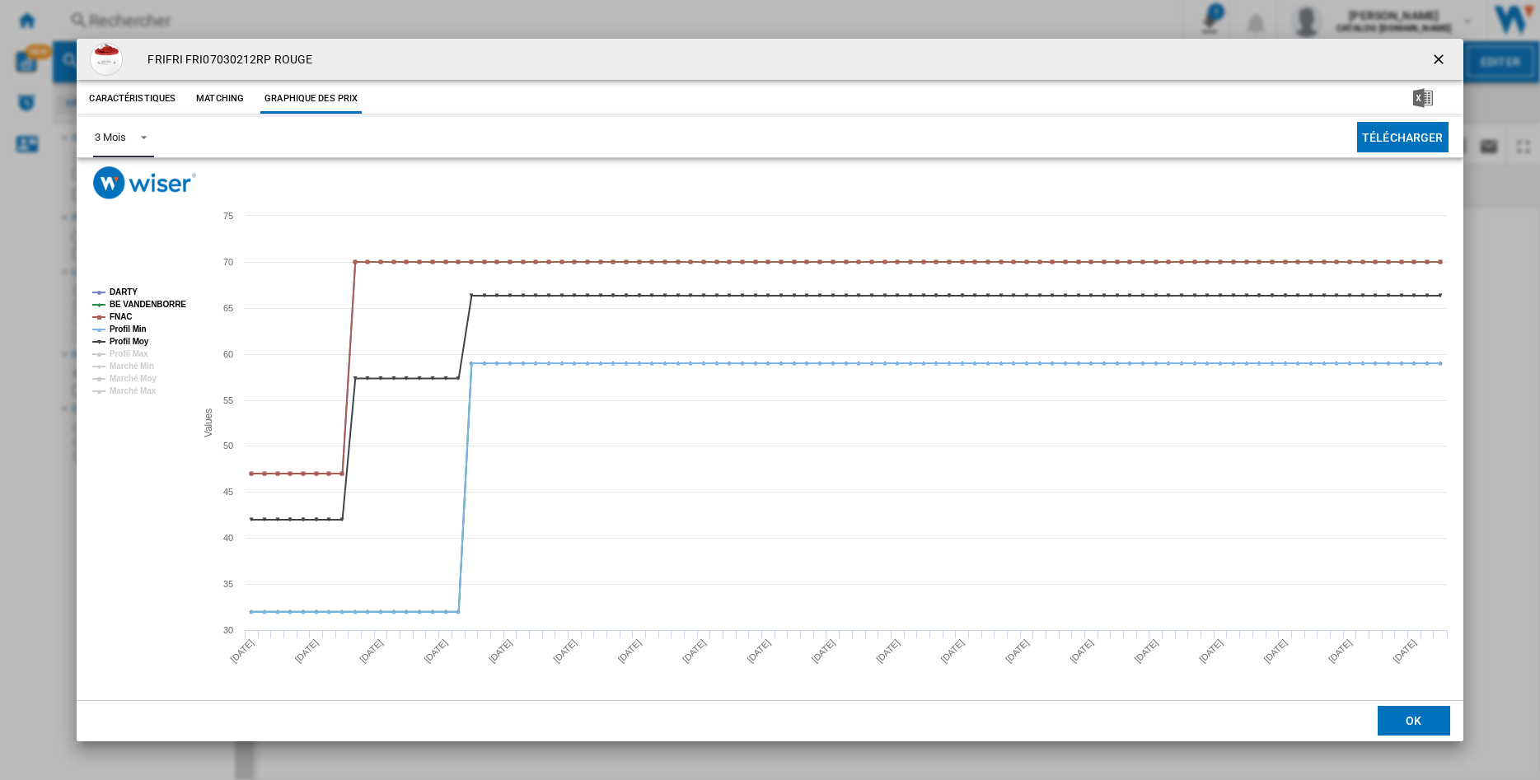
click at [143, 142] on span "Product popup" at bounding box center [139, 136] width 20 height 15
click at [118, 179] on div "6 Mois" at bounding box center [110, 177] width 30 height 15
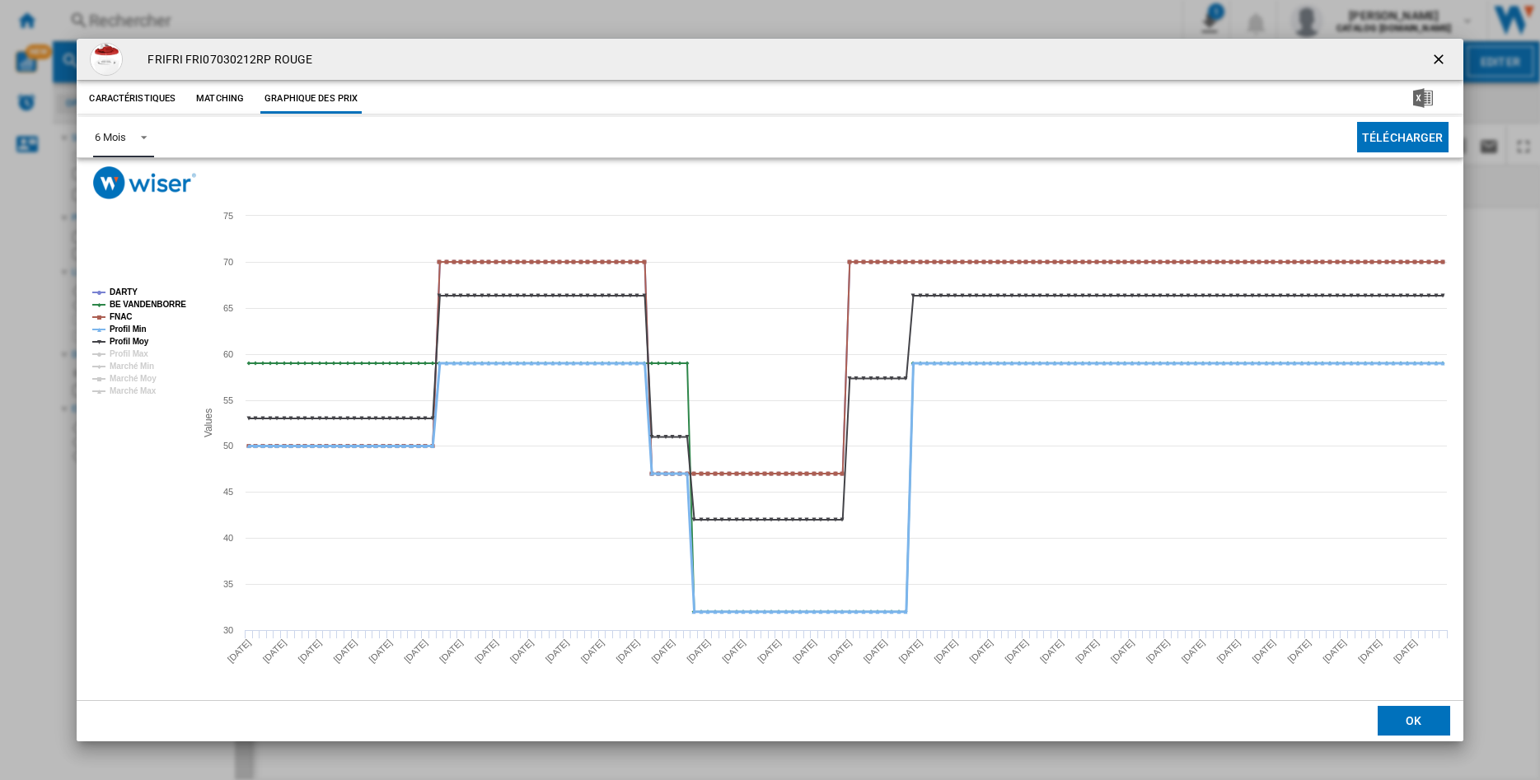
drag, startPoint x: 120, startPoint y: 330, endPoint x: 120, endPoint y: 343, distance: 13.2
click at [120, 330] on tspan "Profil Min" at bounding box center [128, 329] width 37 height 9
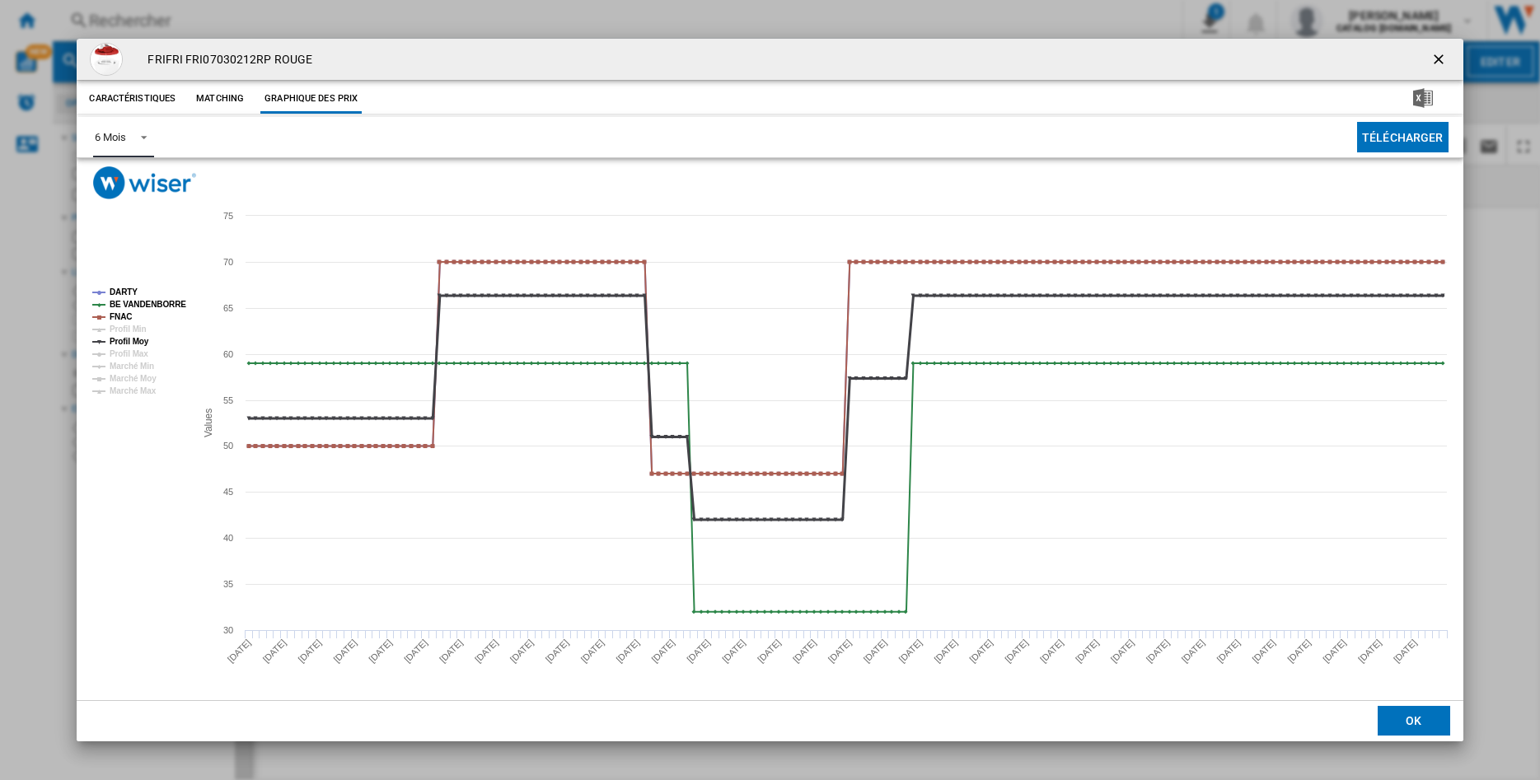
click at [120, 344] on tspan "Profil Moy" at bounding box center [130, 341] width 40 height 9
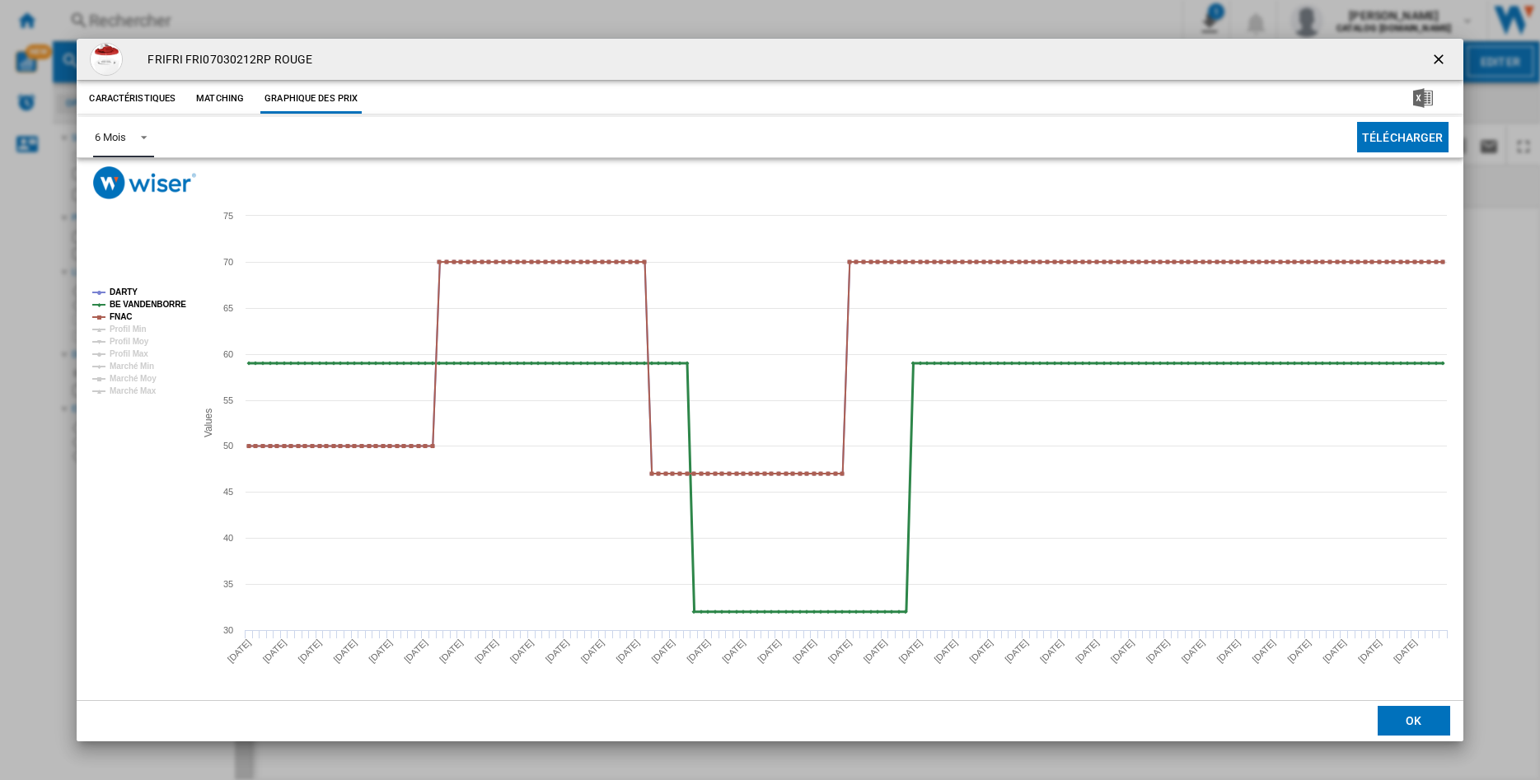
click at [131, 303] on tspan "BE VANDENBORRE" at bounding box center [148, 304] width 77 height 9
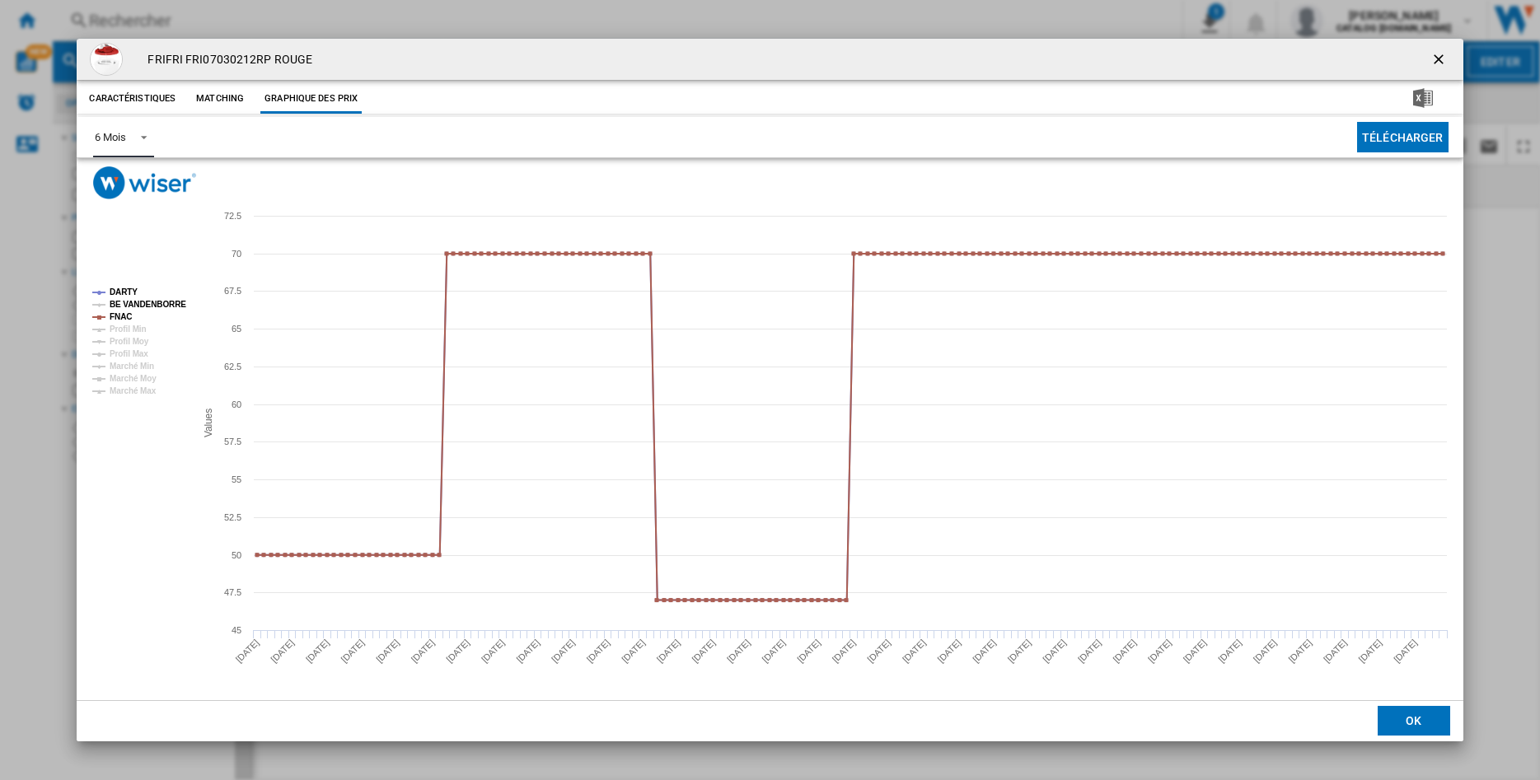
click at [121, 312] on tspan "FNAC" at bounding box center [121, 316] width 22 height 9
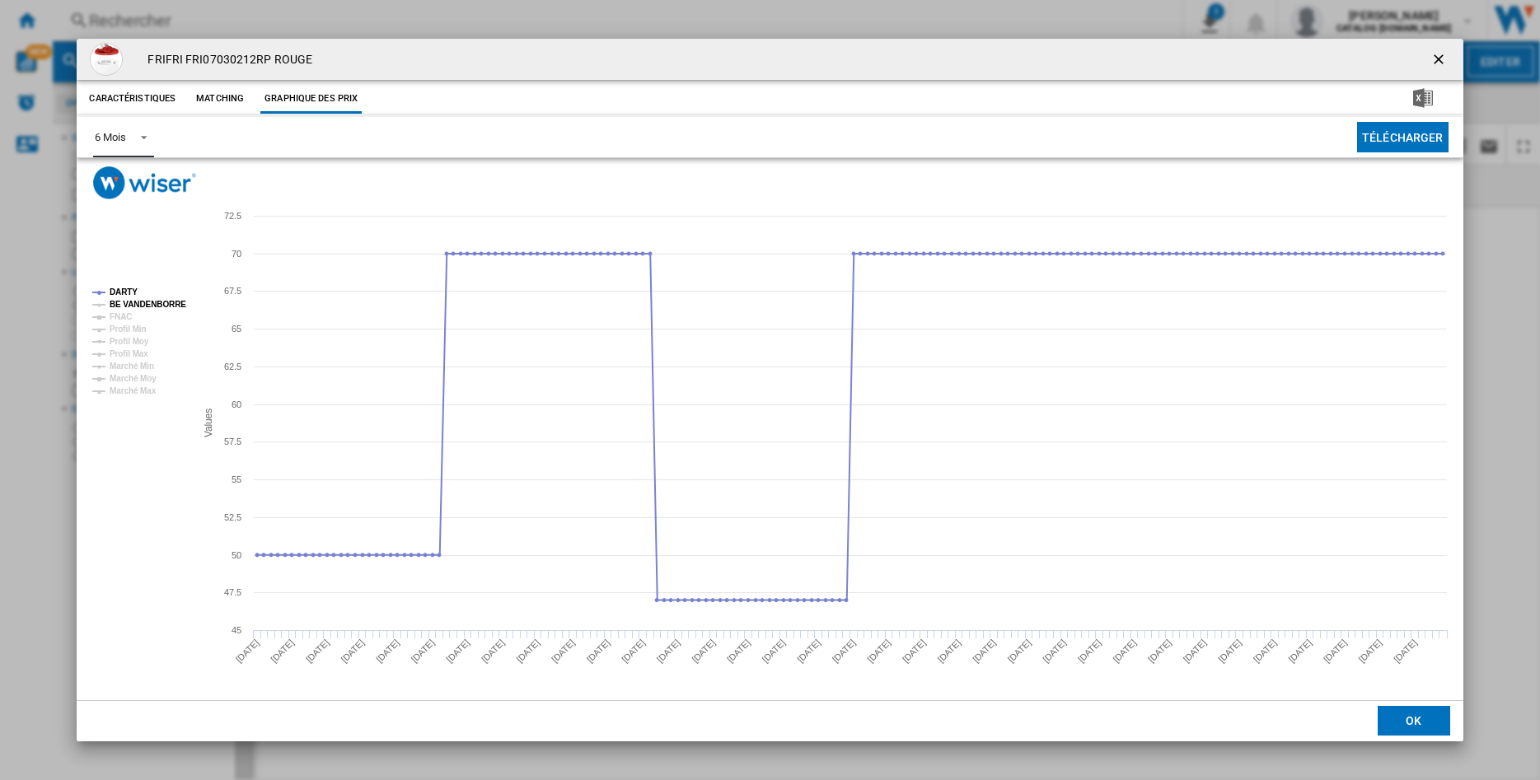
click at [115, 304] on tspan "BE VANDENBORRE" at bounding box center [148, 304] width 77 height 9
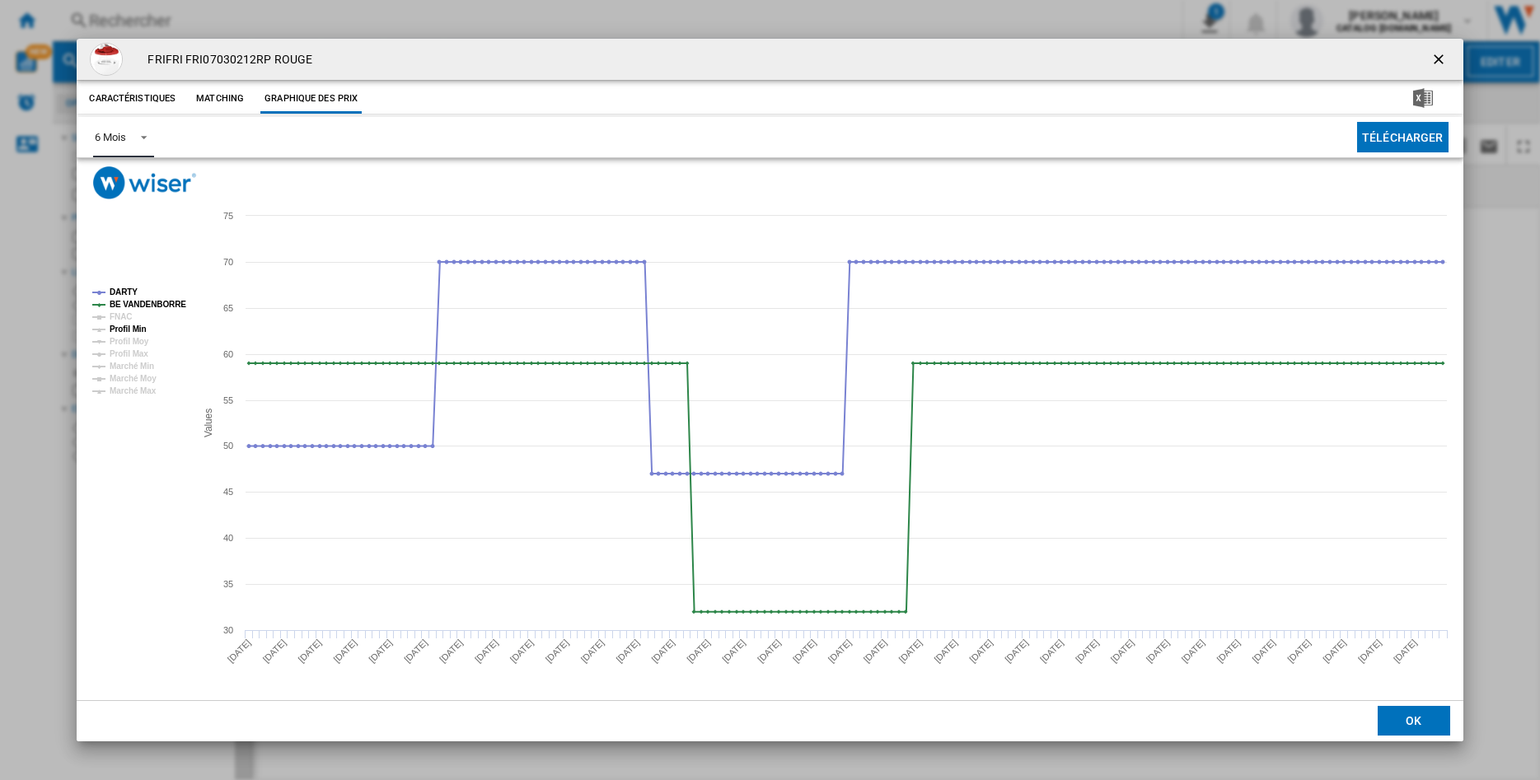
click at [115, 325] on tspan "Profil Min" at bounding box center [128, 329] width 37 height 9
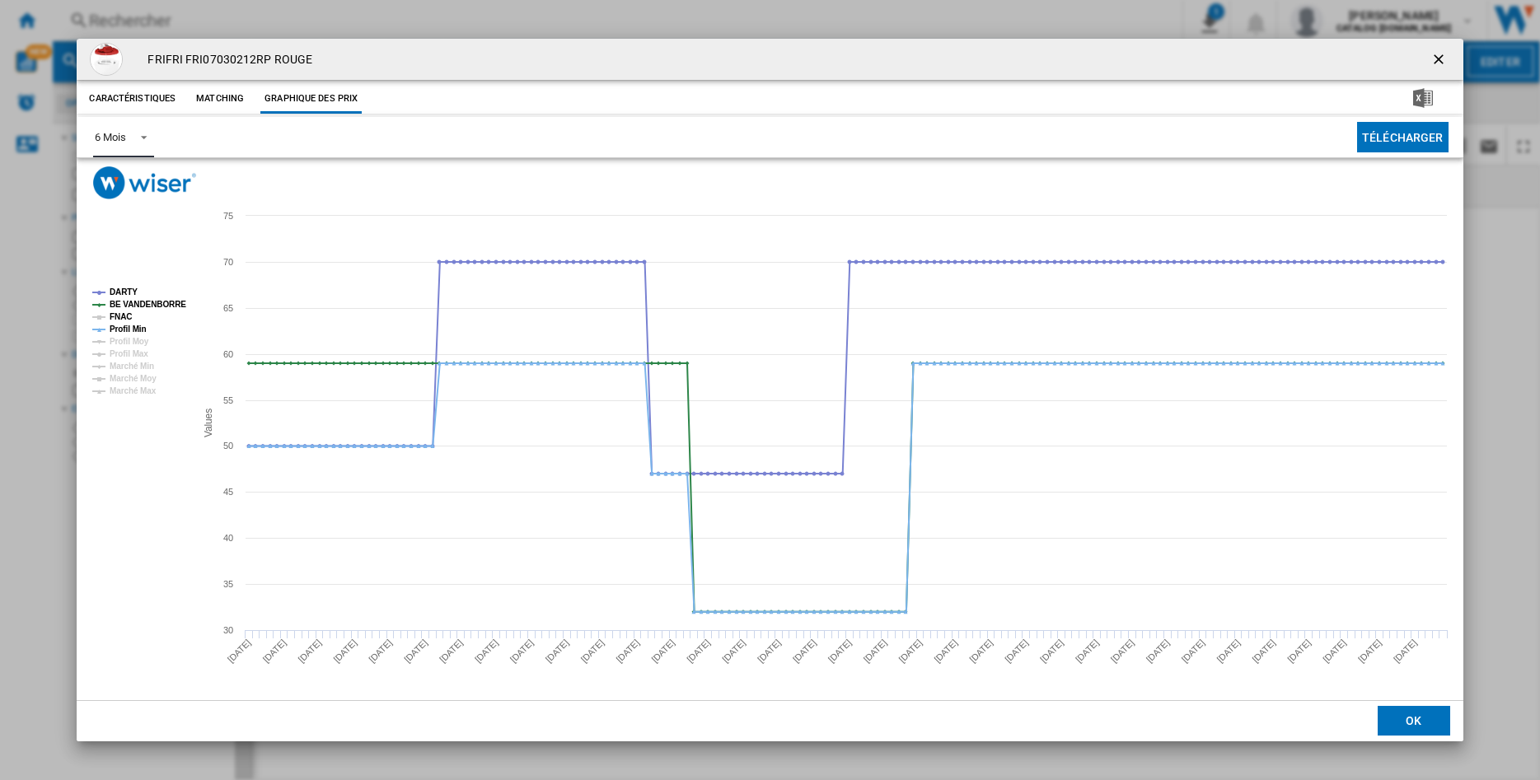
click at [117, 318] on tspan "FNAC" at bounding box center [121, 316] width 22 height 9
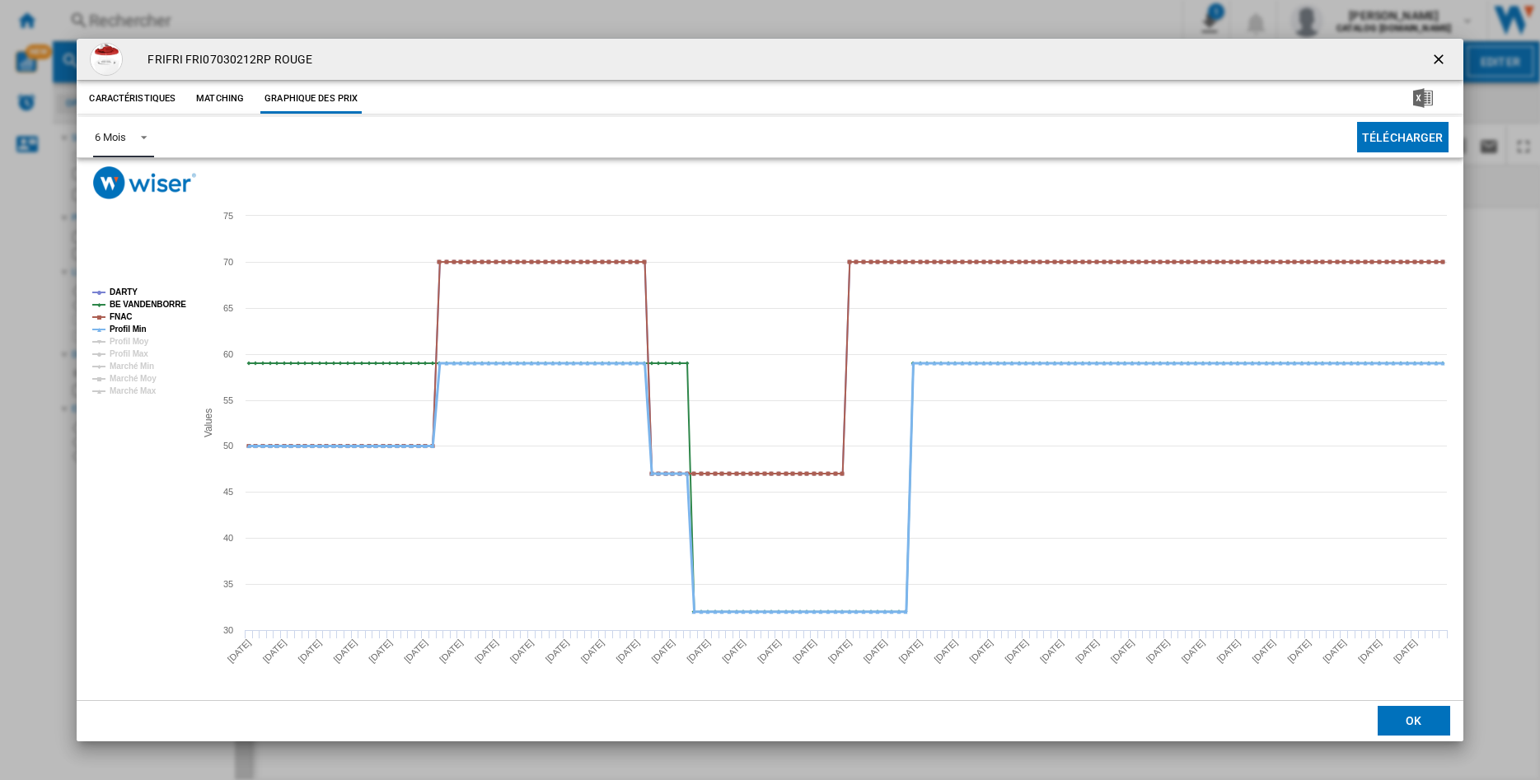
click at [119, 330] on tspan "Profil Min" at bounding box center [128, 329] width 37 height 9
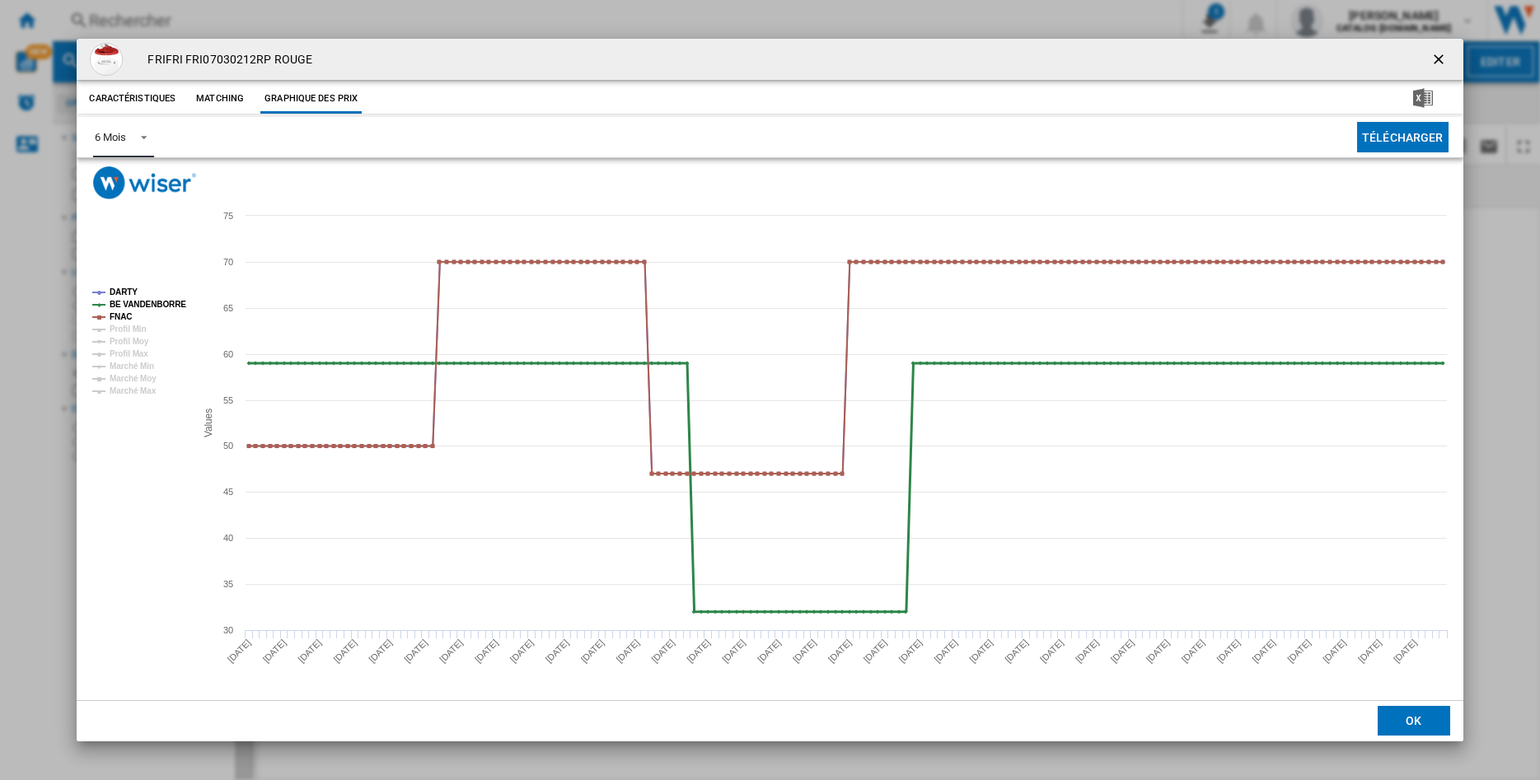
click at [127, 303] on tspan "BE VANDENBORRE" at bounding box center [148, 304] width 77 height 9
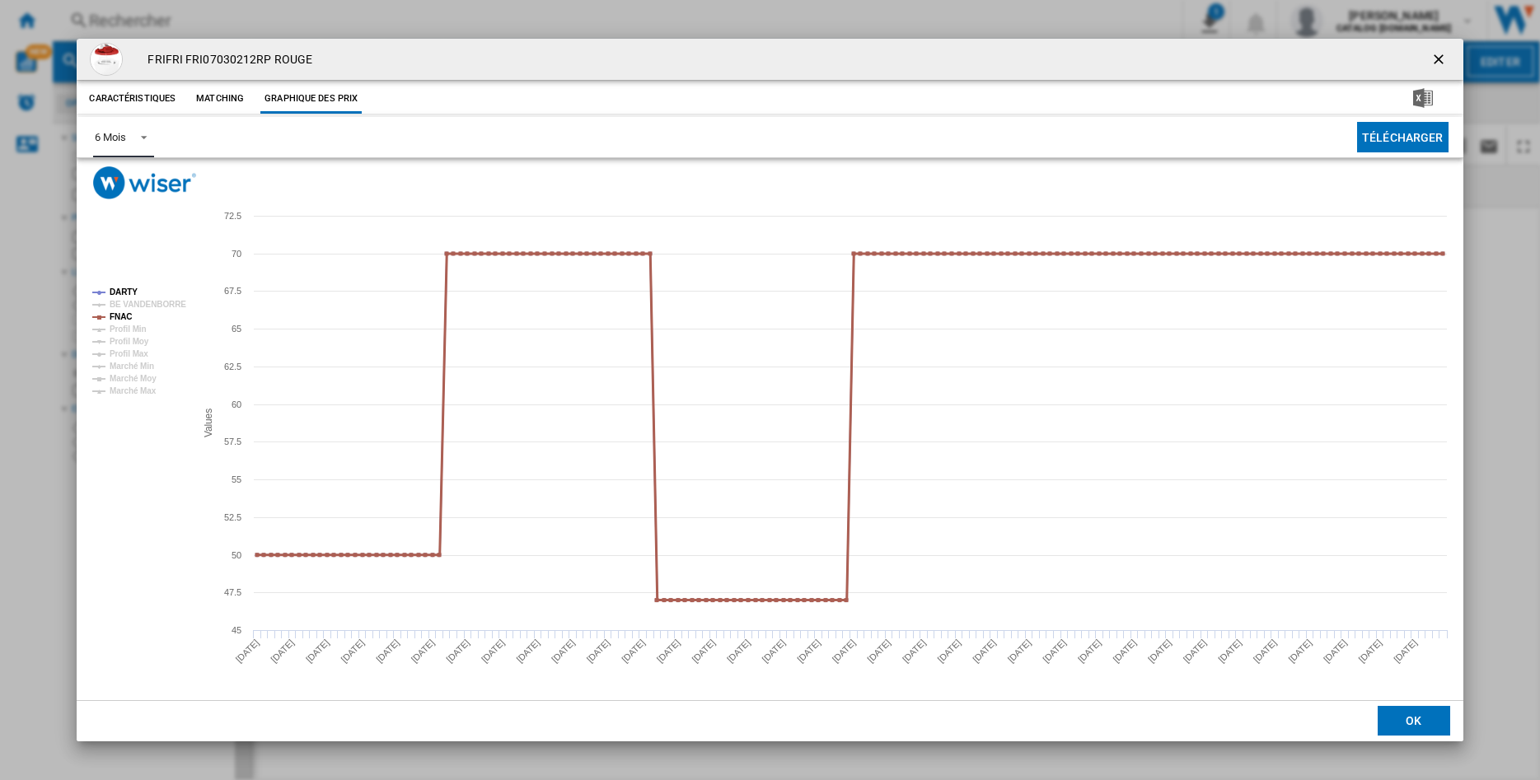
click at [122, 320] on tspan "FNAC" at bounding box center [121, 316] width 22 height 9
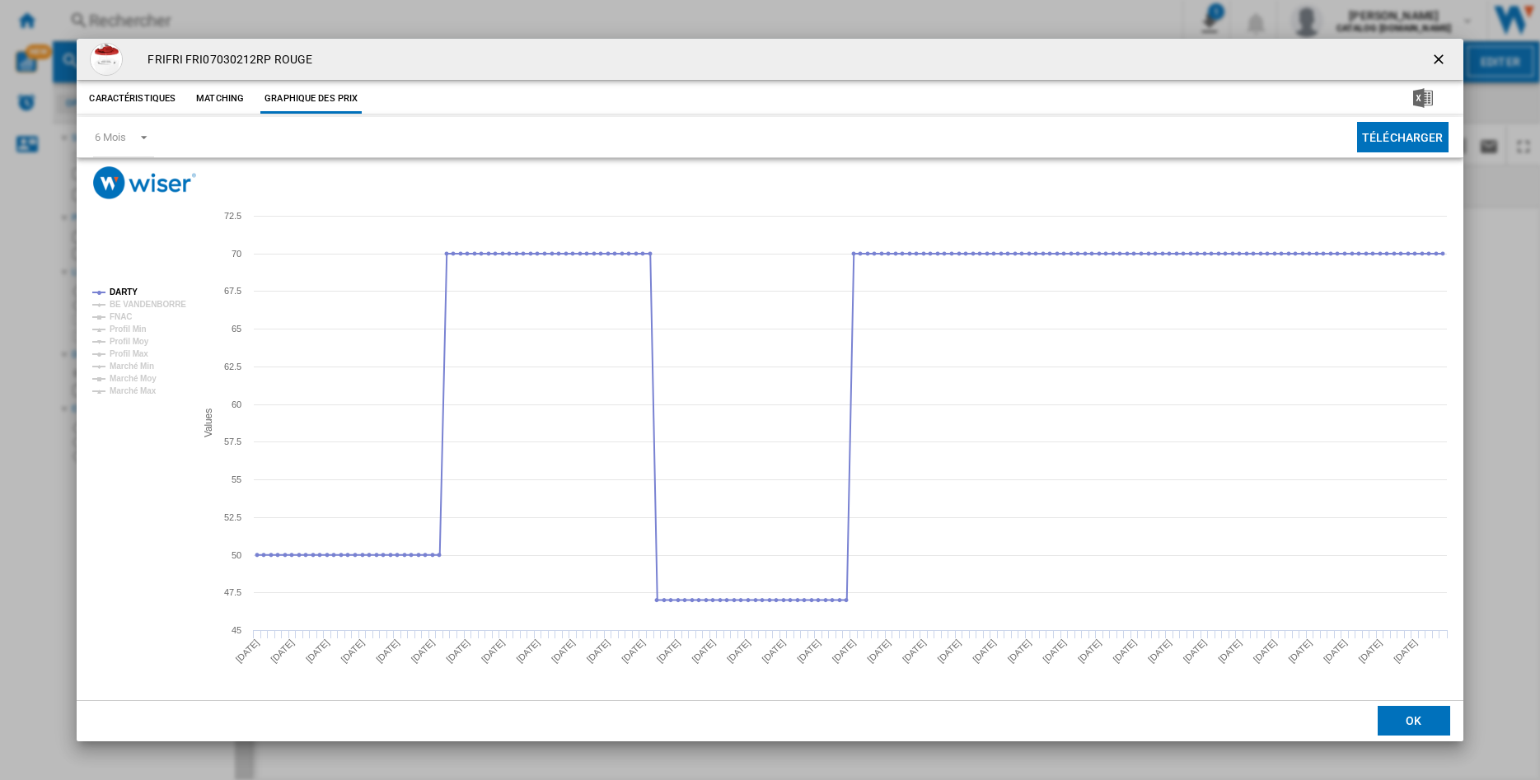
drag, startPoint x: 1434, startPoint y: 59, endPoint x: 1420, endPoint y: 72, distance: 18.7
click at [1434, 59] on ng-md-icon "getI18NText('BUTTONS.CLOSE_DIALOG')" at bounding box center [1440, 61] width 20 height 20
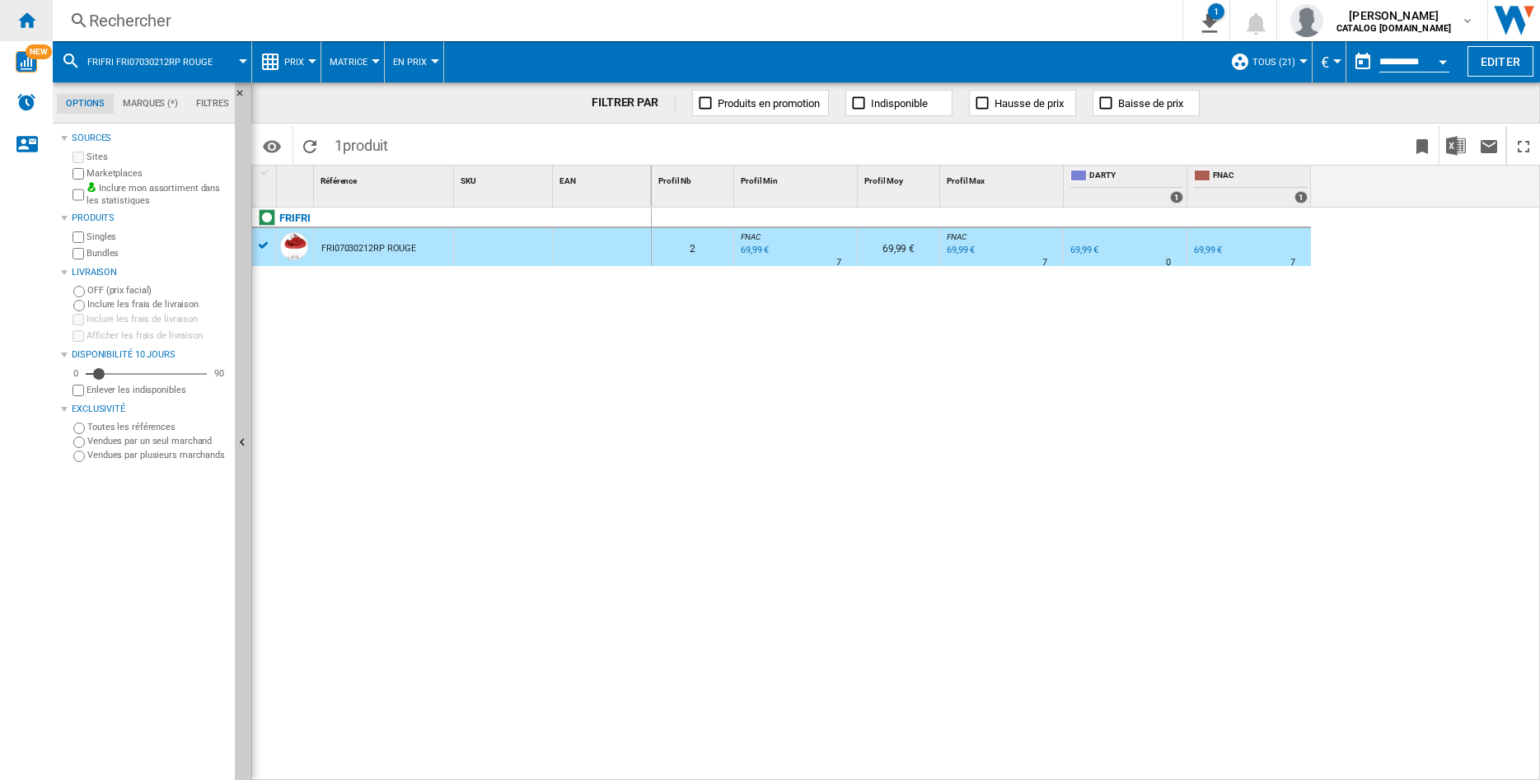
click at [30, 24] on ng-md-icon "Accueil" at bounding box center [26, 20] width 20 height 20
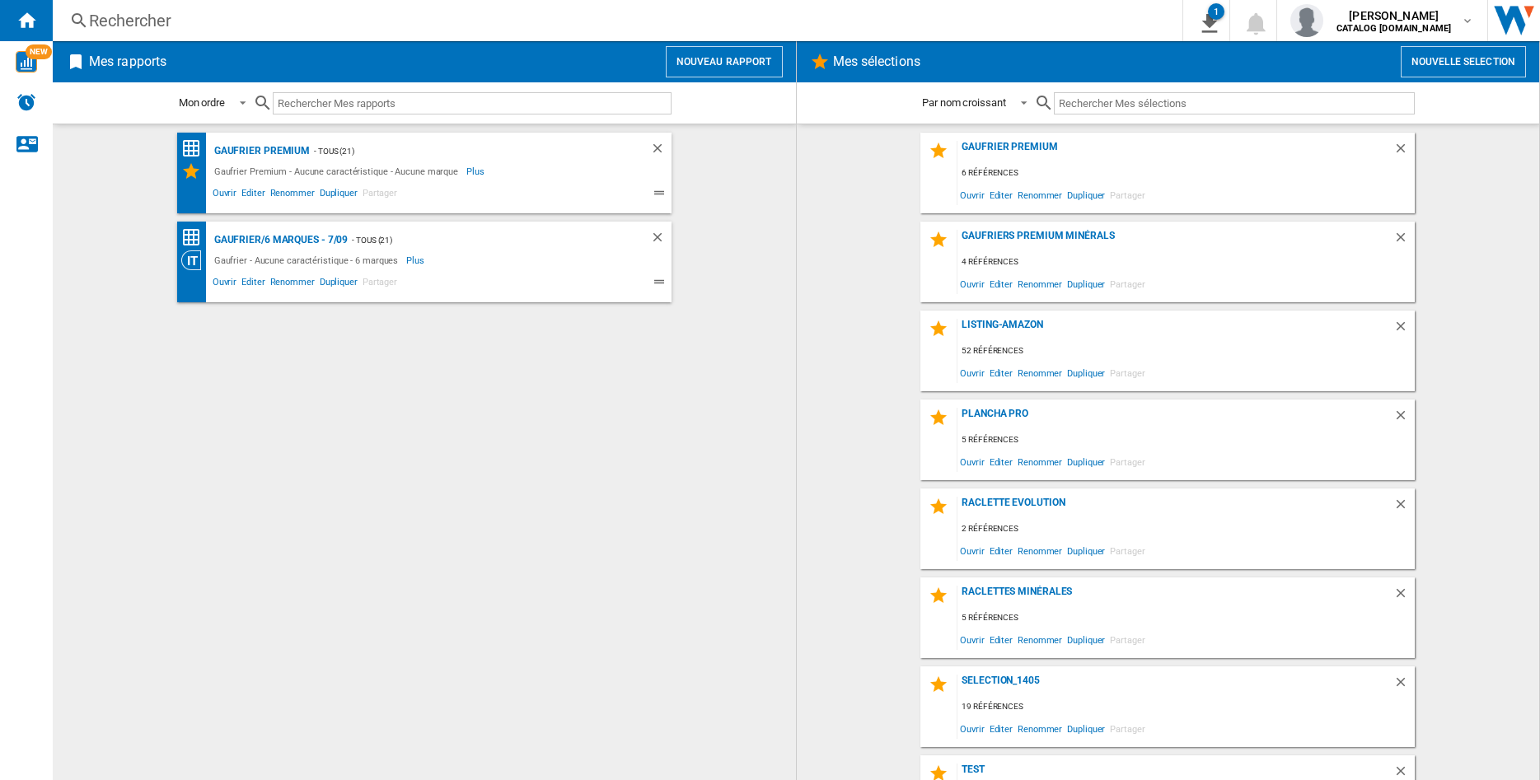
click at [682, 58] on button "Nouveau rapport" at bounding box center [724, 61] width 117 height 31
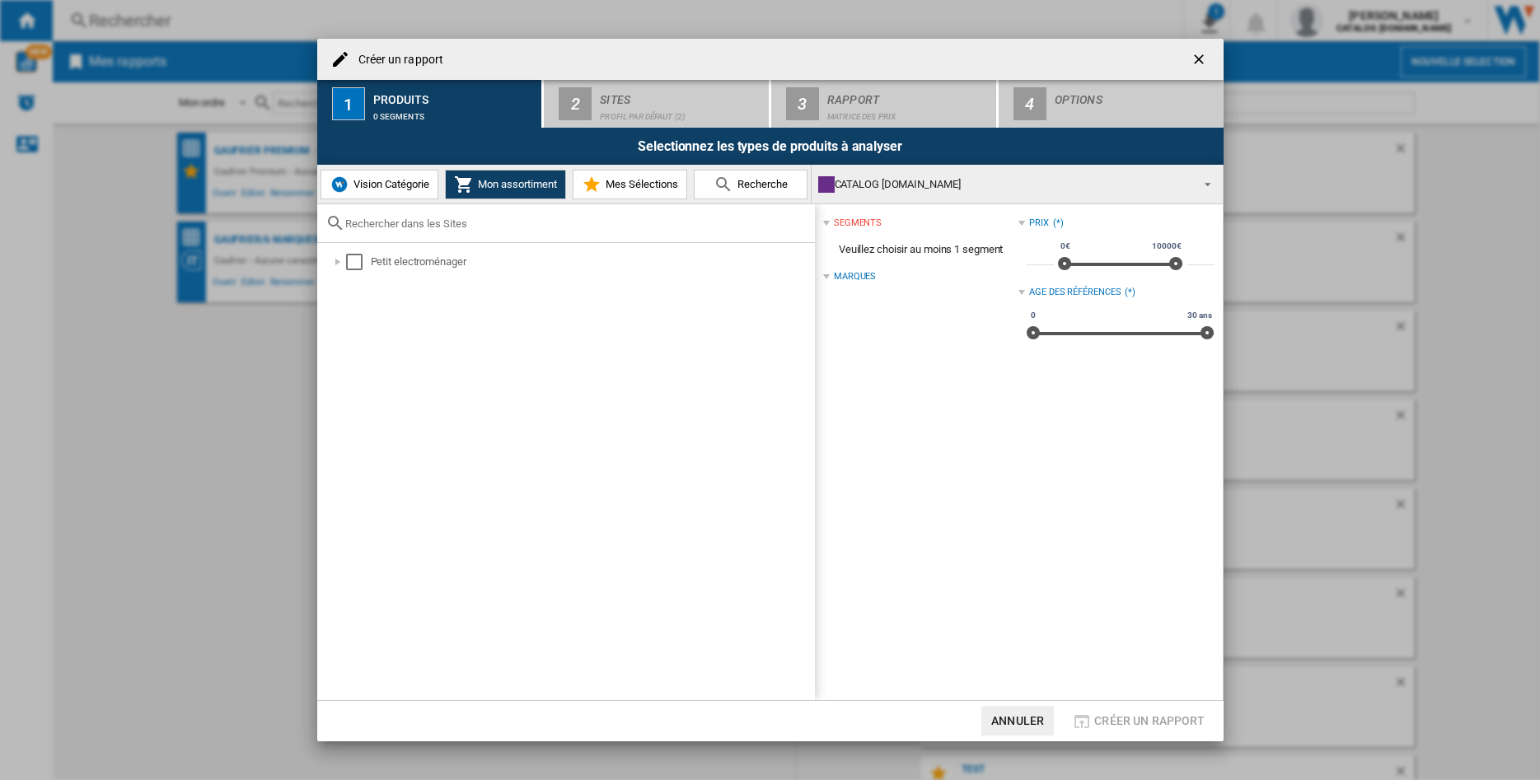
click at [363, 185] on span "Vision Catégorie" at bounding box center [389, 184] width 80 height 12
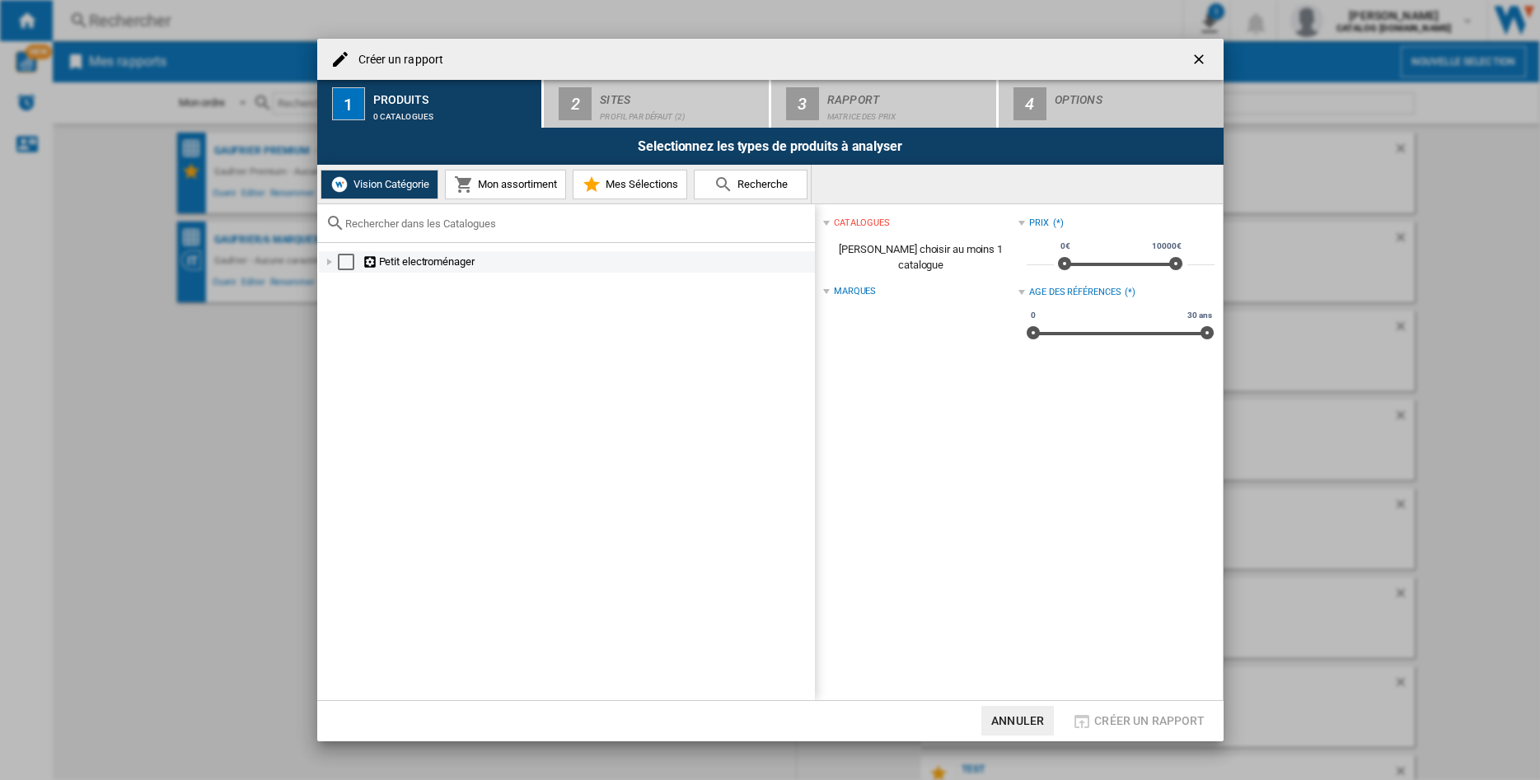
click at [327, 261] on div "Créer un ..." at bounding box center [329, 262] width 16 height 16
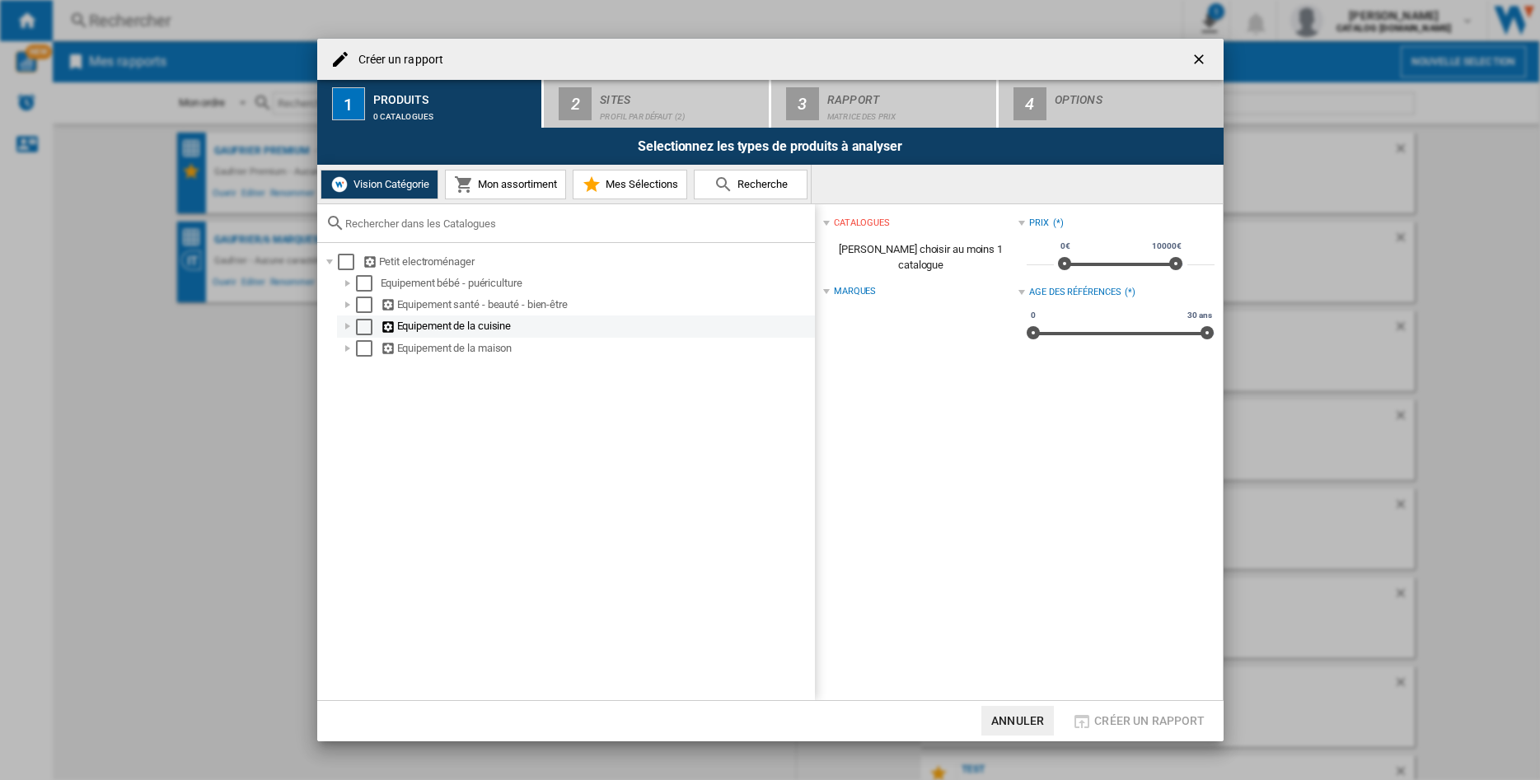
click at [344, 330] on div "Créer un ..." at bounding box center [347, 326] width 16 height 16
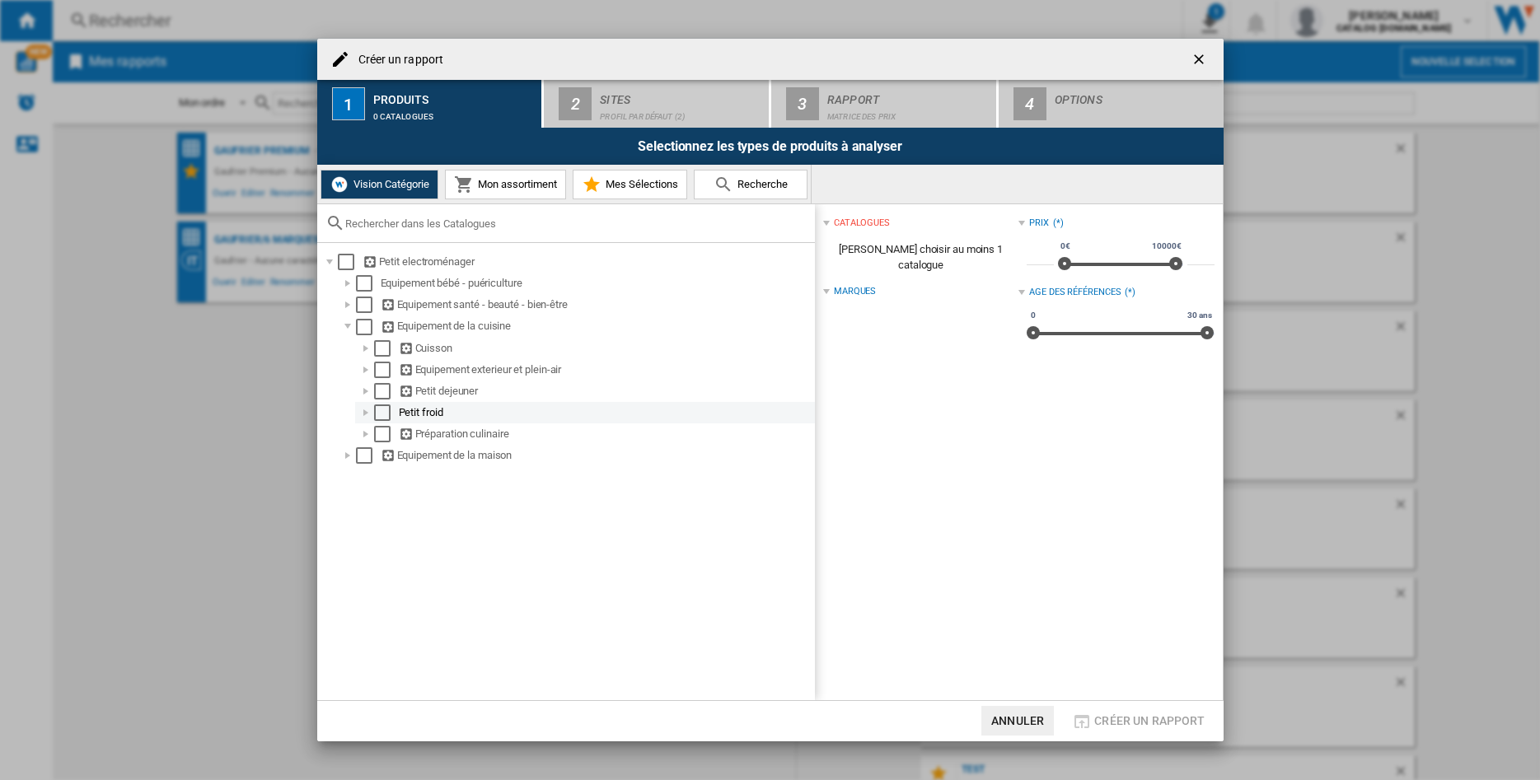
click at [363, 417] on div "Créer un ..." at bounding box center [366, 413] width 16 height 16
click at [400, 458] on div "Select" at bounding box center [400, 455] width 16 height 16
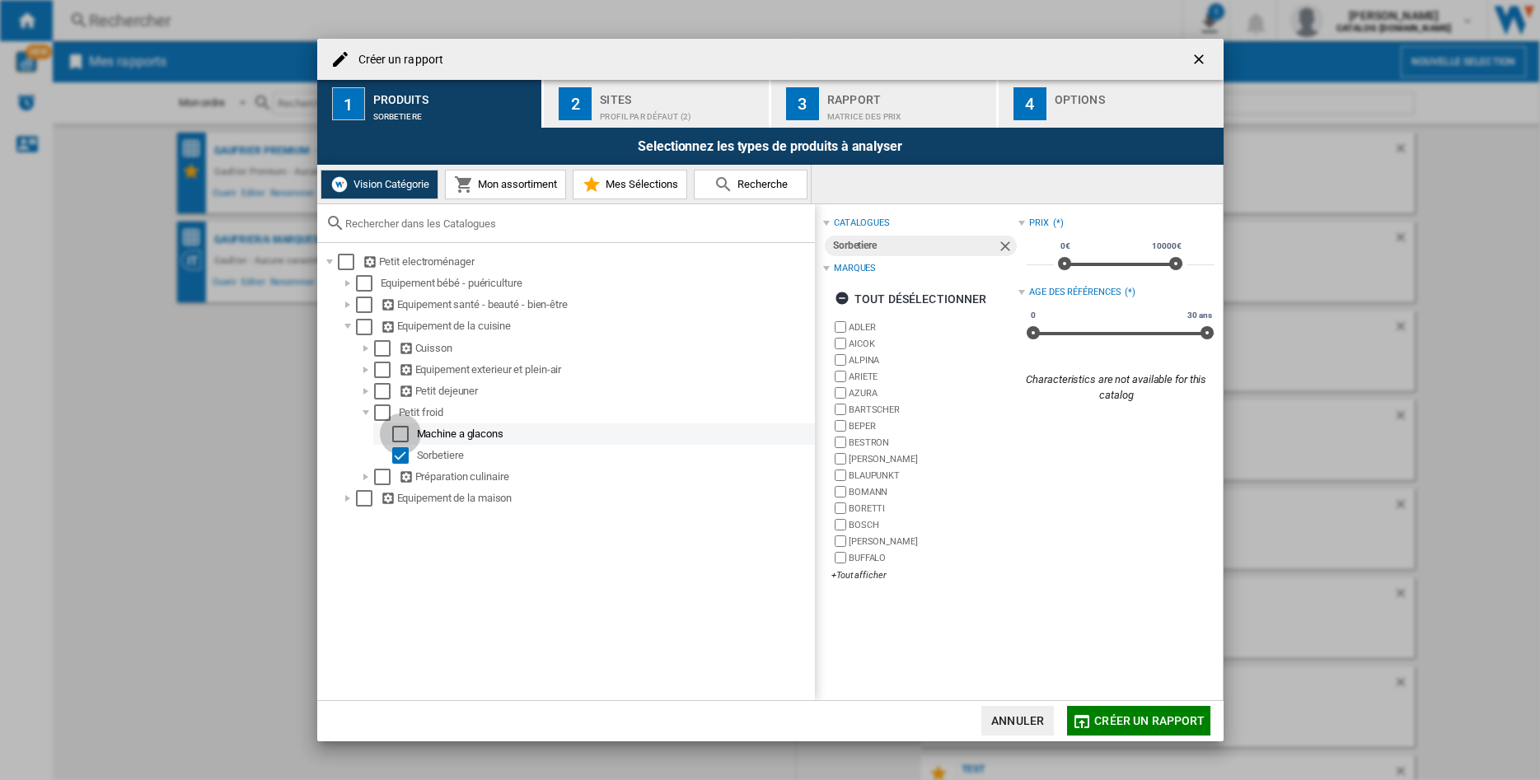
click at [402, 433] on div "Select" at bounding box center [400, 434] width 16 height 16
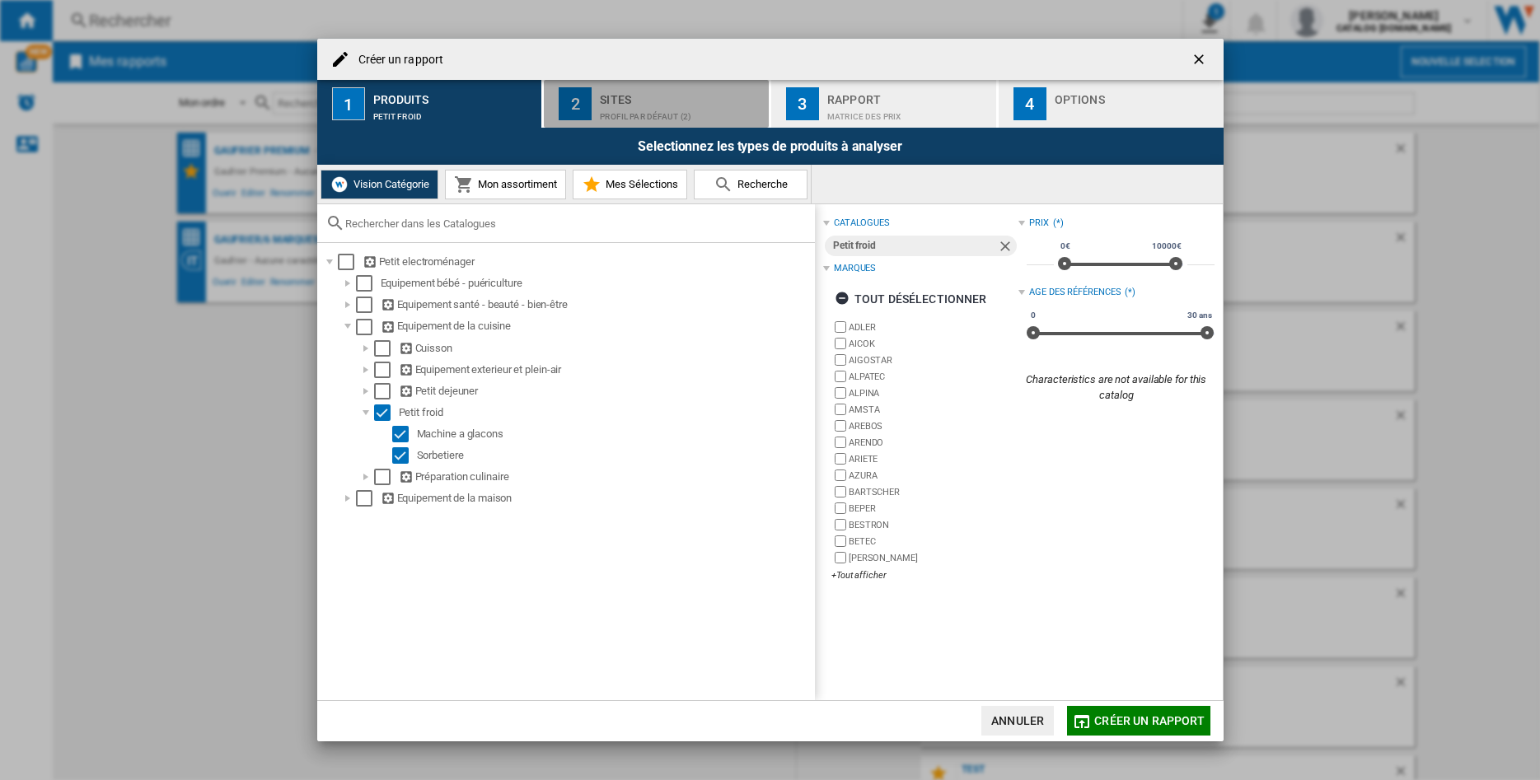
click at [648, 101] on div "Sites" at bounding box center [681, 95] width 162 height 17
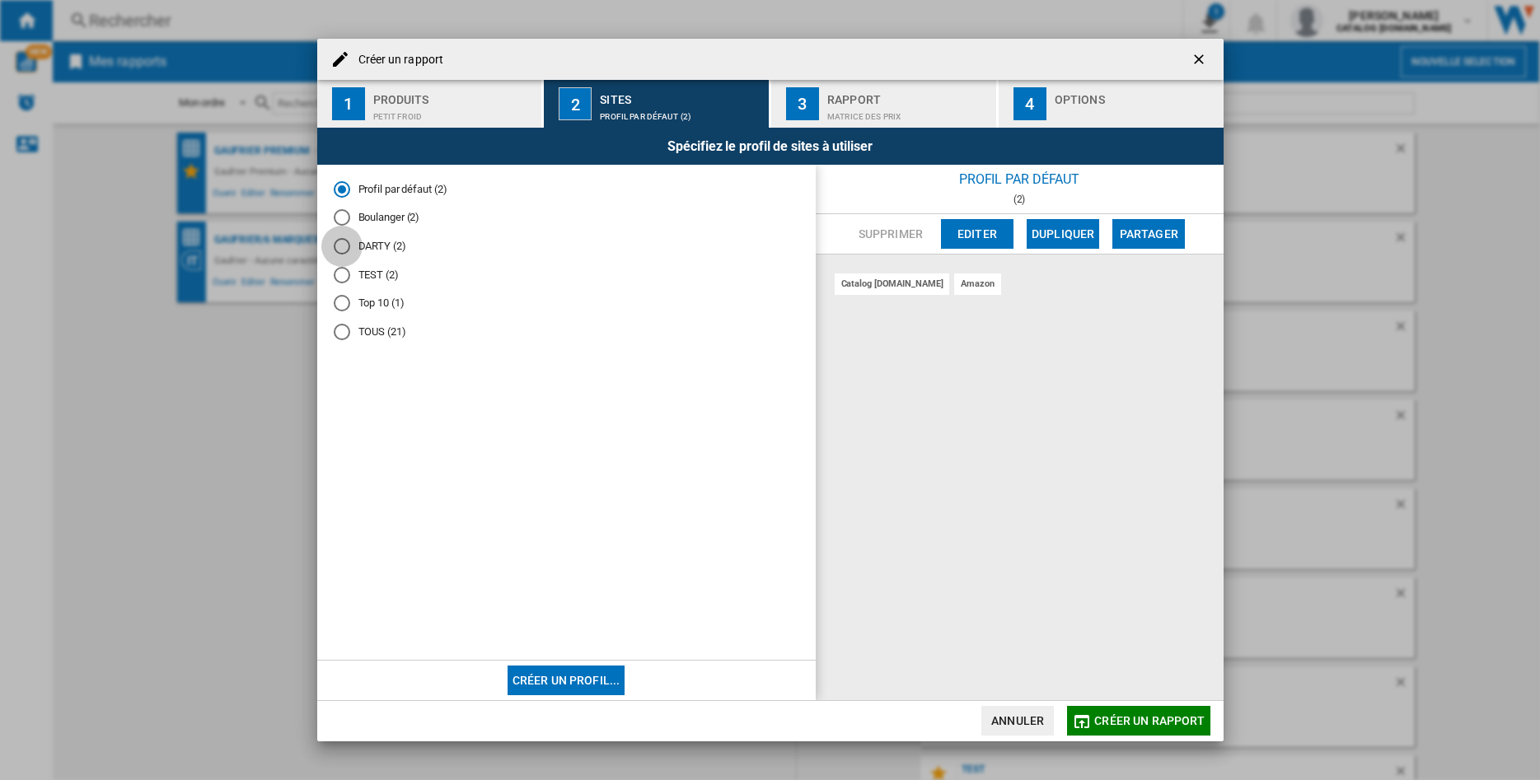
click at [342, 249] on div "DARTY (2)" at bounding box center [342, 246] width 16 height 16
click at [871, 113] on div "Matrice des prix" at bounding box center [908, 112] width 162 height 17
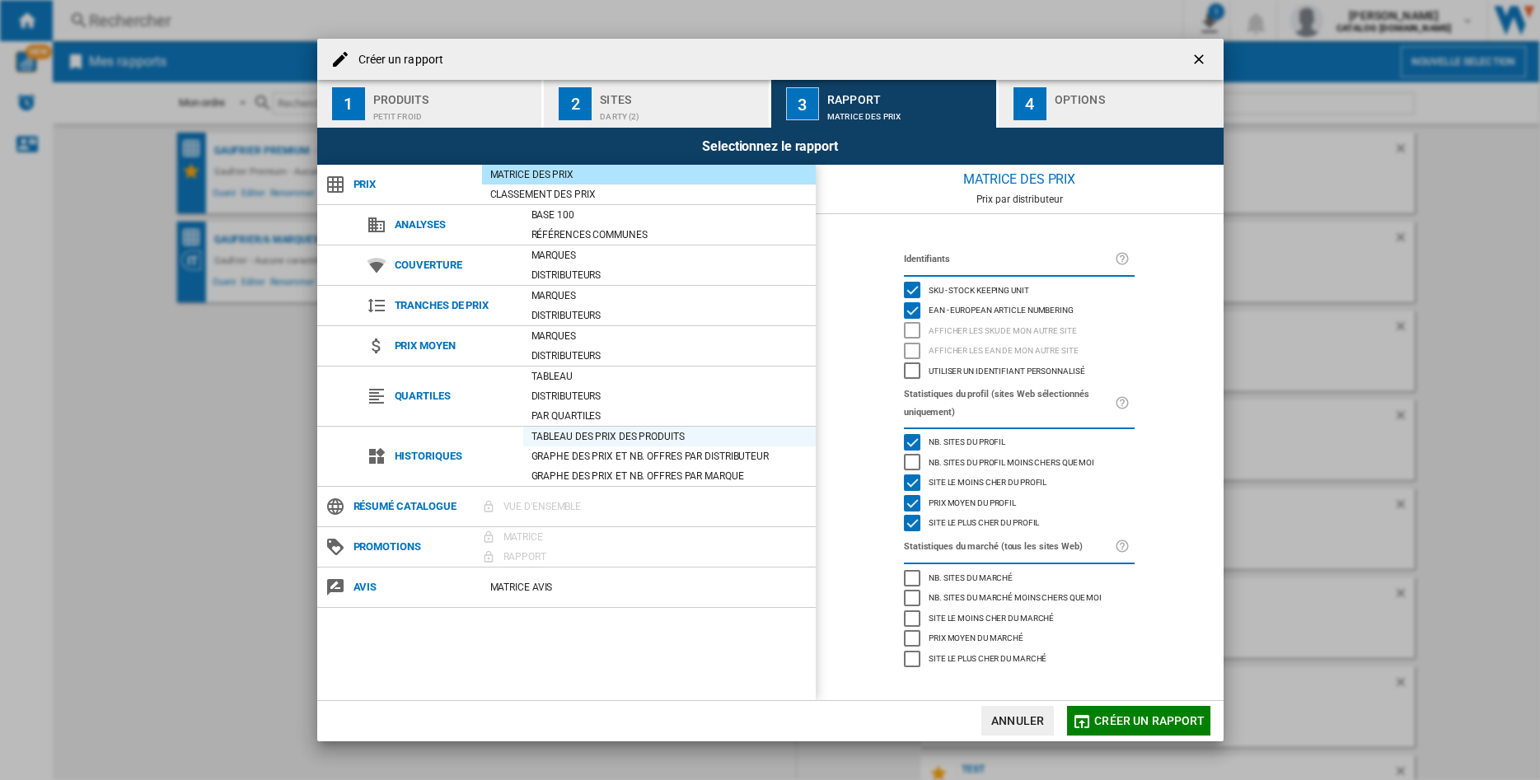
click at [633, 432] on div "Tableau des prix des produits" at bounding box center [669, 436] width 292 height 16
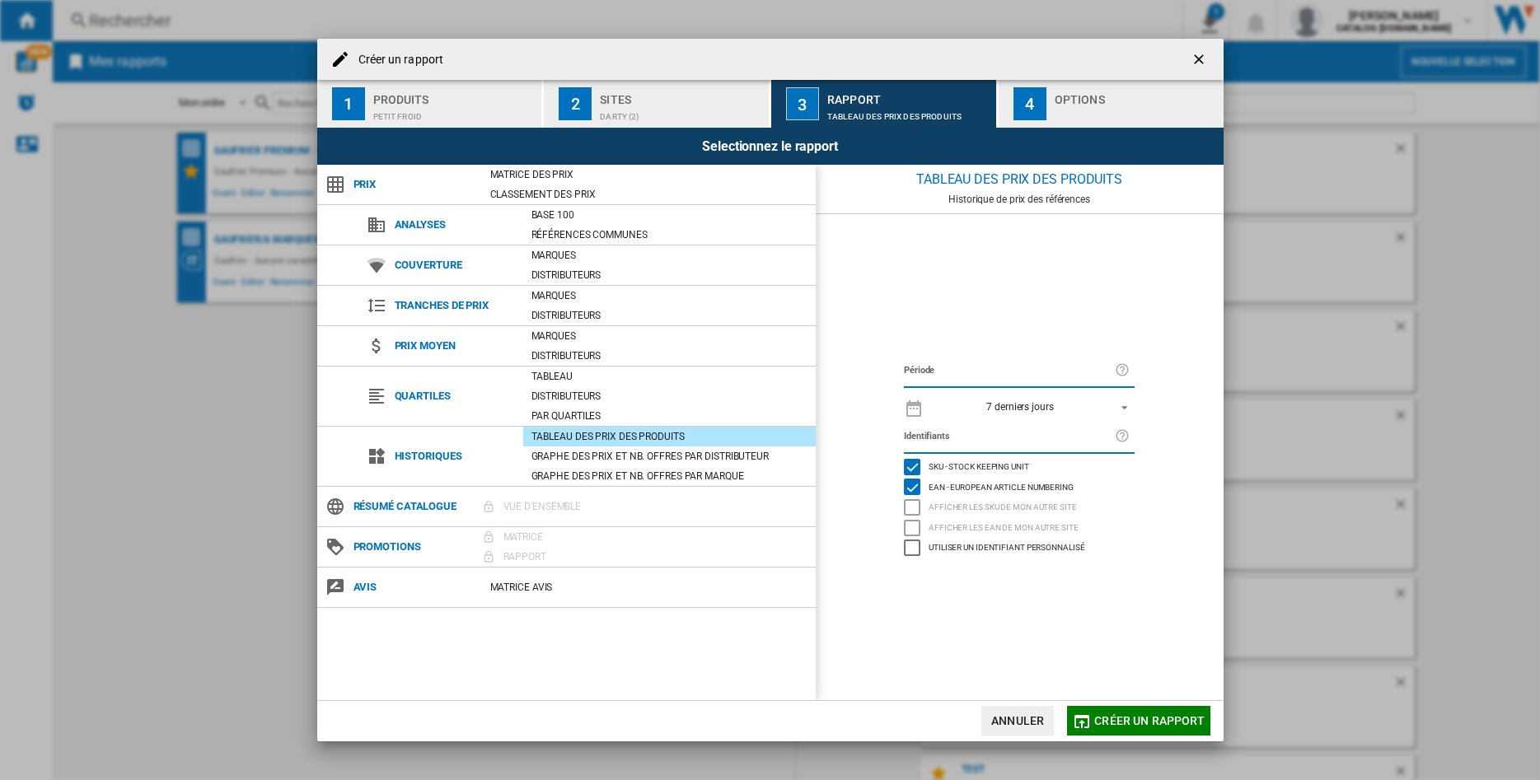
click at [1120, 399] on span "REPORTS.WIZARD.STEPS.REPORT.STEPS.REPORT_OPTIONS.PERIOD: 7 derniers jours" at bounding box center [1120, 406] width 20 height 15
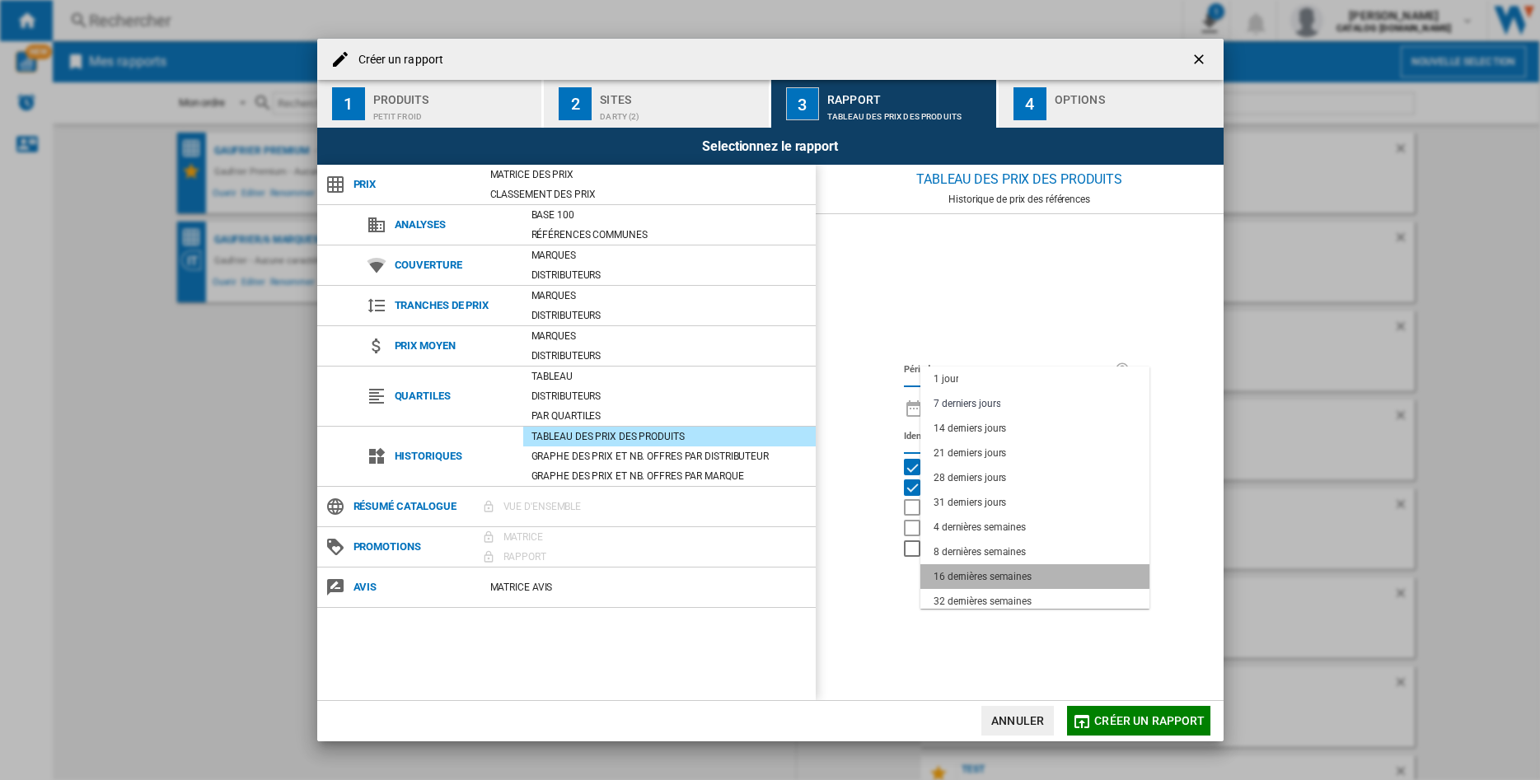
click at [1027, 571] on div "16 dernières semaines" at bounding box center [983, 577] width 98 height 14
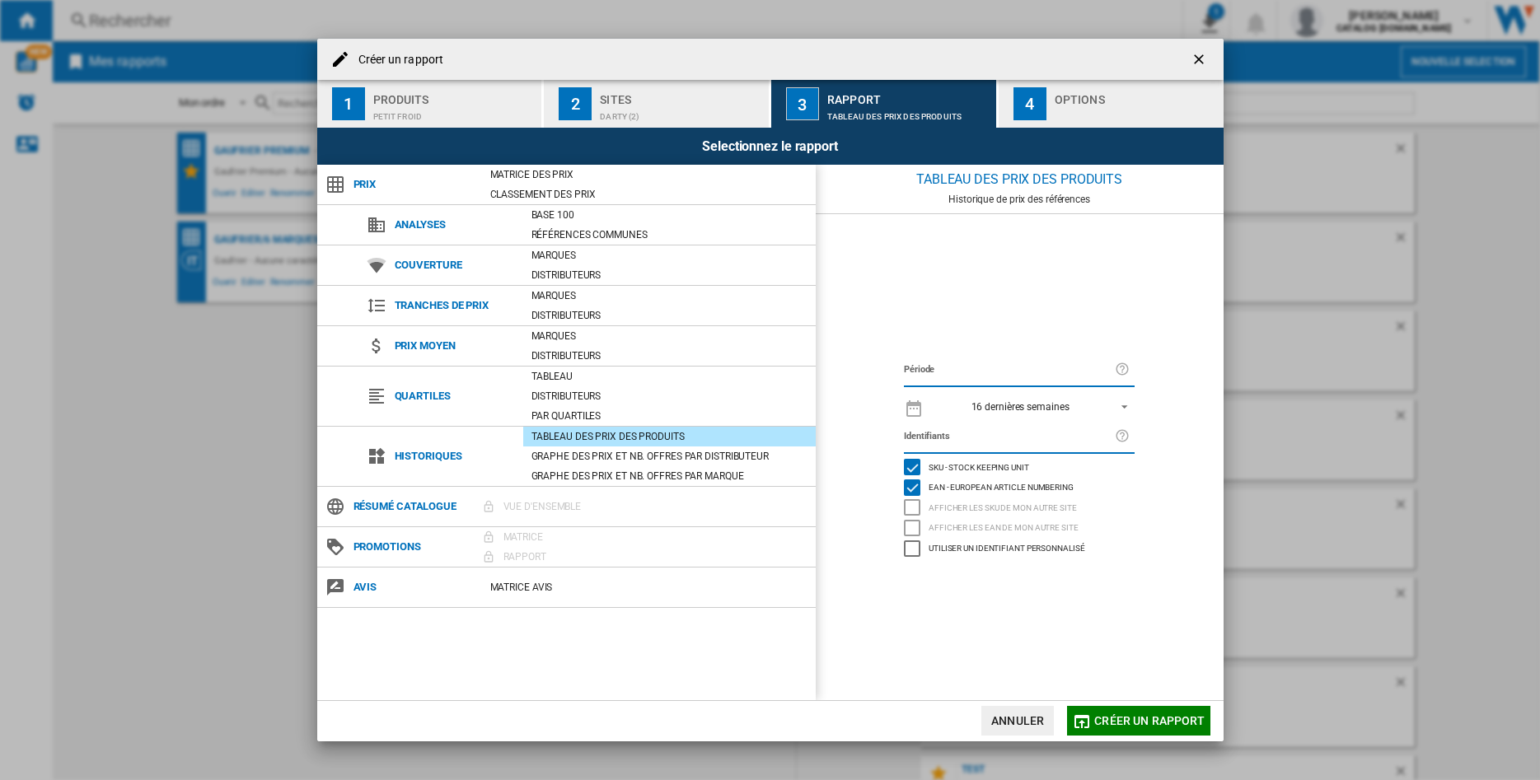
click at [1097, 101] on div "Options" at bounding box center [1136, 95] width 162 height 17
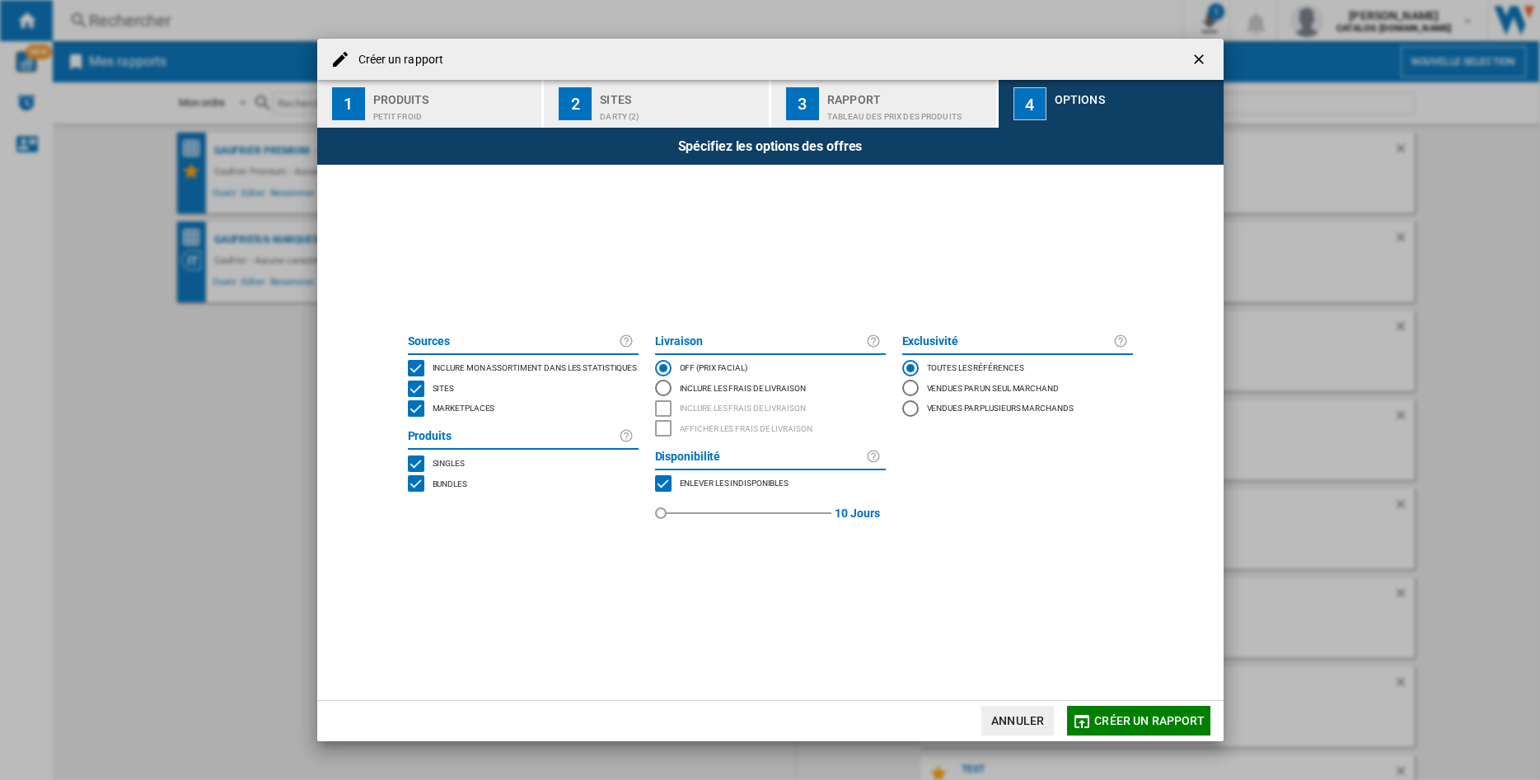
click at [414, 408] on div "MARKETPLACES" at bounding box center [416, 408] width 16 height 16
click at [1097, 721] on span "Créer un rapport" at bounding box center [1149, 720] width 110 height 13
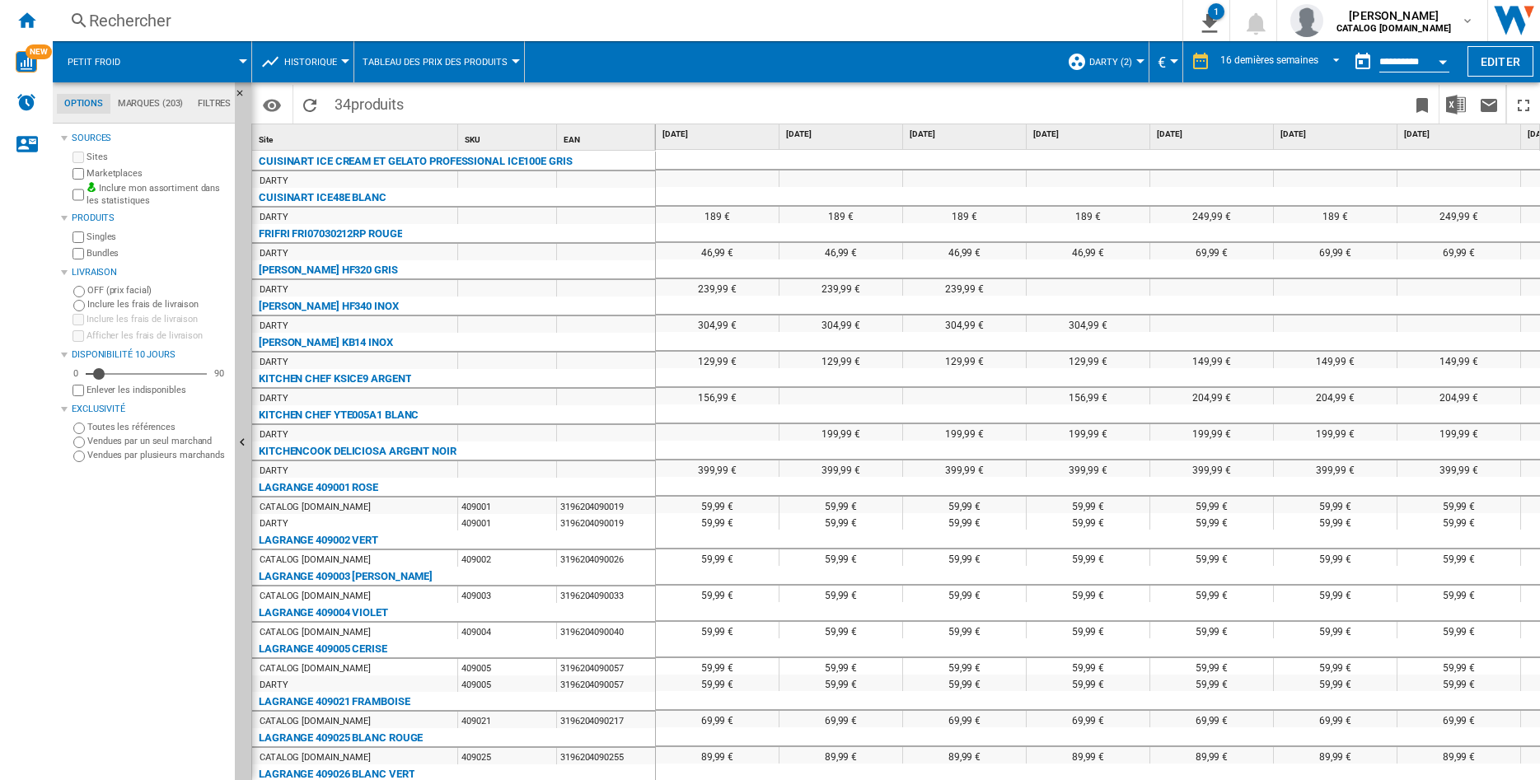
click at [1443, 58] on button "Open calendar" at bounding box center [1443, 59] width 30 height 30
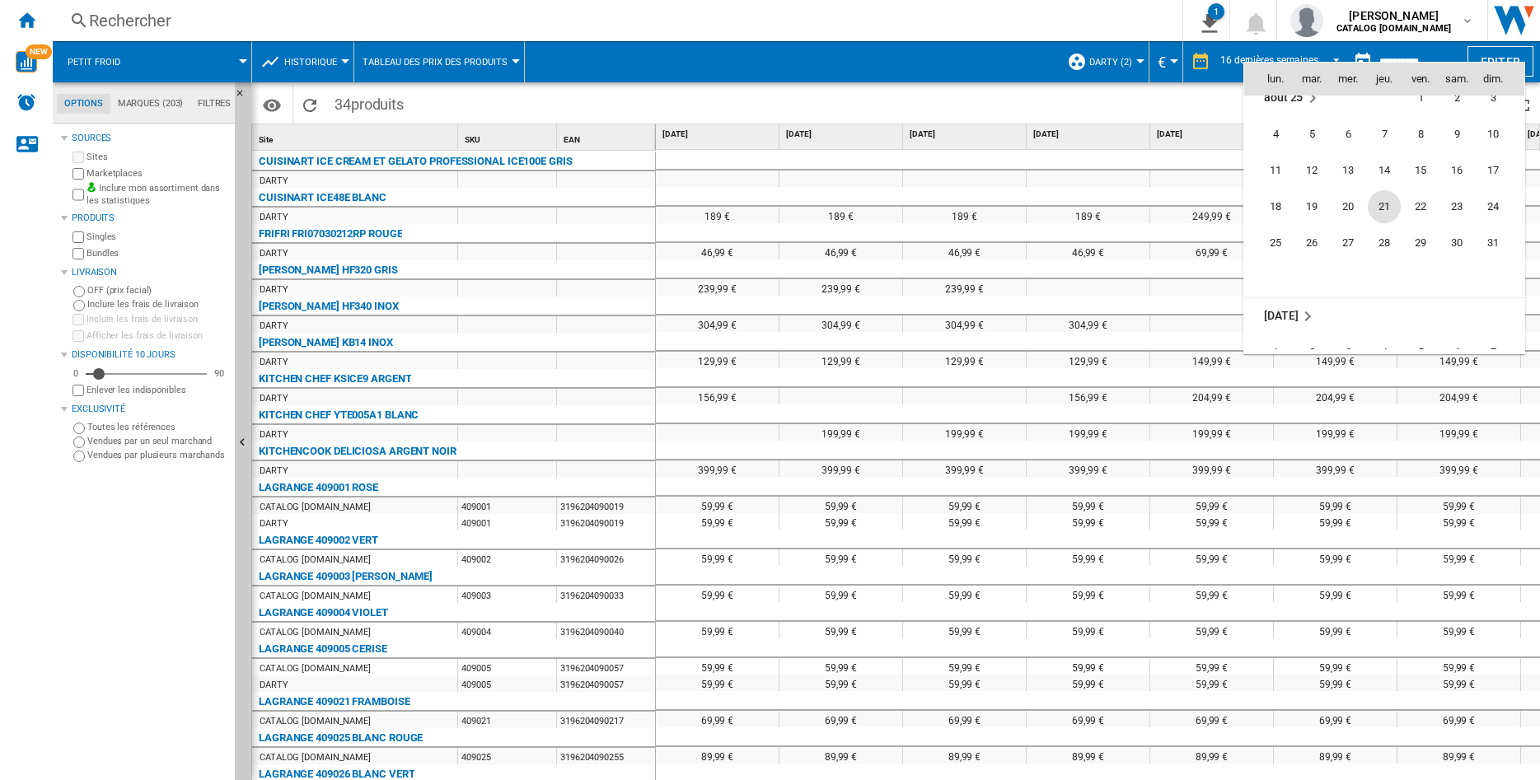
scroll to position [7415, 0]
click at [1491, 269] on span "31" at bounding box center [1493, 267] width 33 height 33
type input "**********"
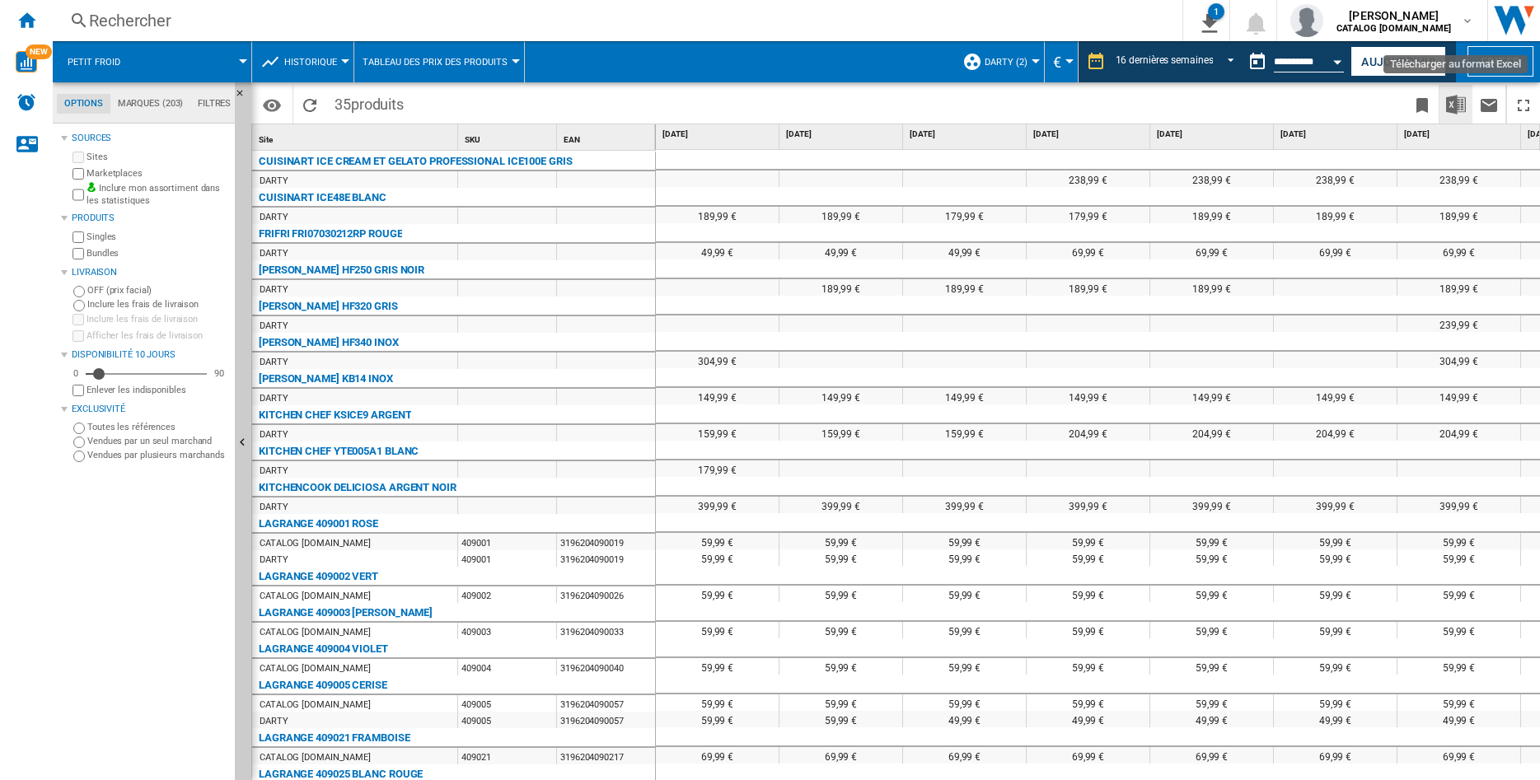
click at [1457, 106] on img "Télécharger au format Excel" at bounding box center [1456, 105] width 20 height 20
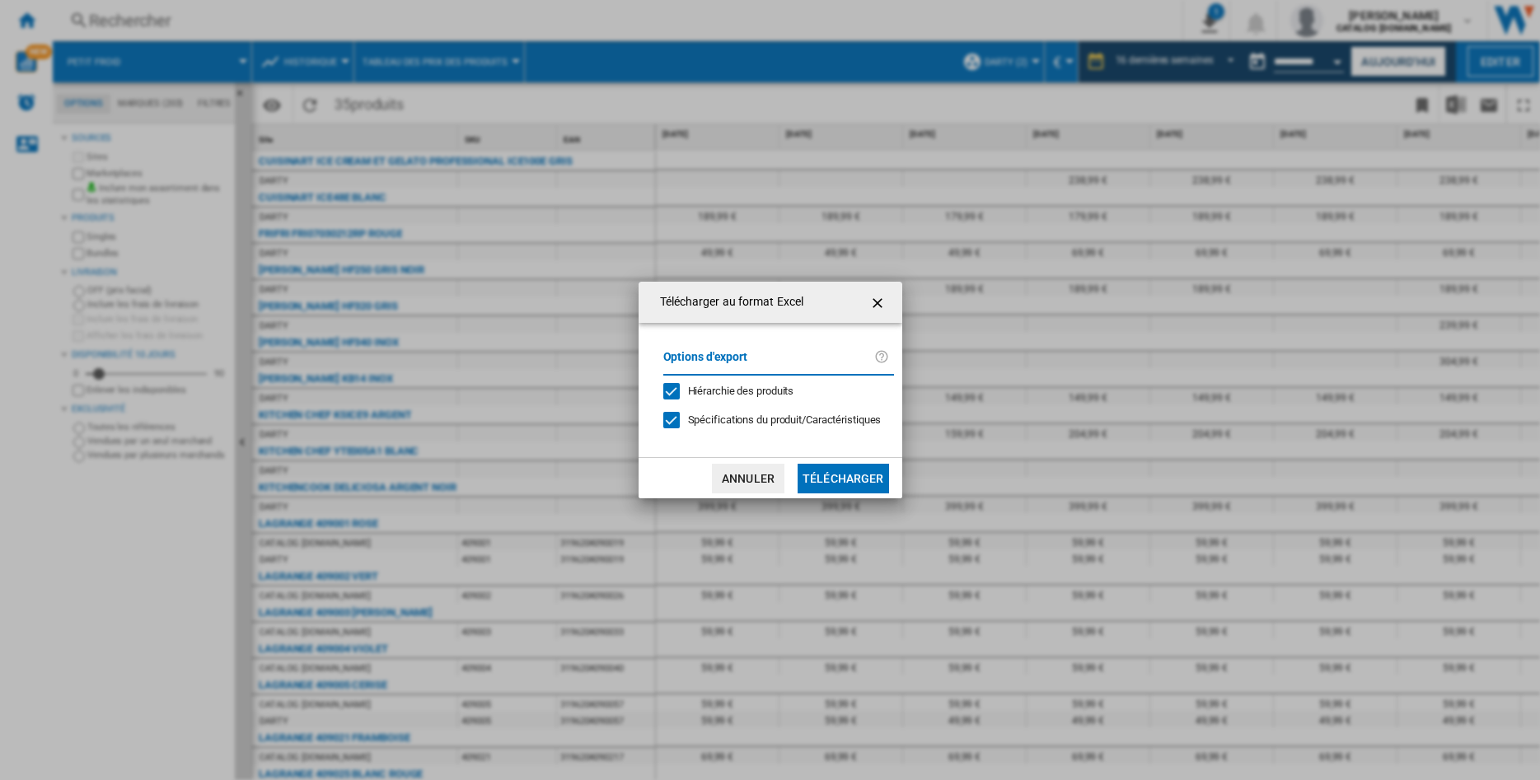
click at [846, 472] on button "Télécharger" at bounding box center [843, 479] width 91 height 30
